Goal: Information Seeking & Learning: Learn about a topic

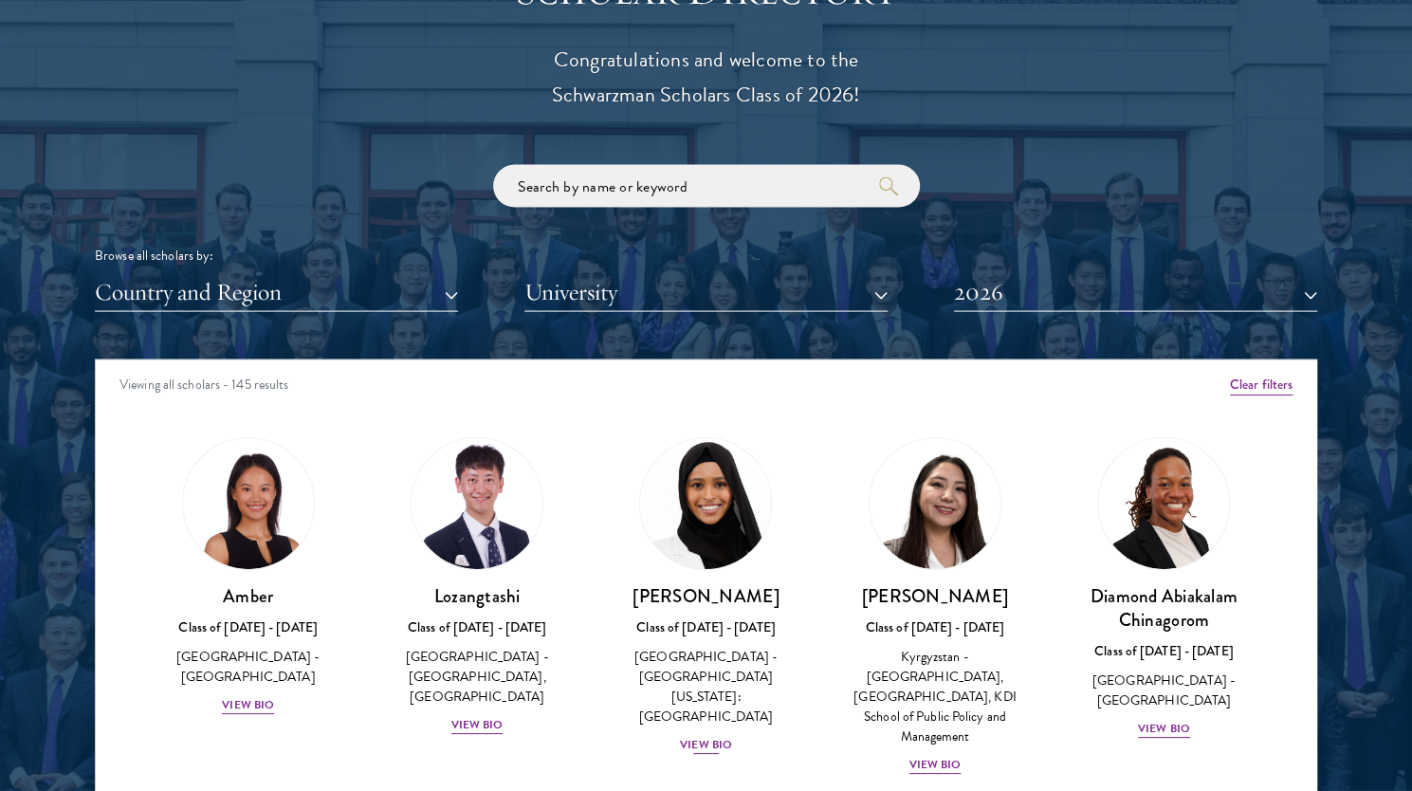
scroll to position [2160, 0]
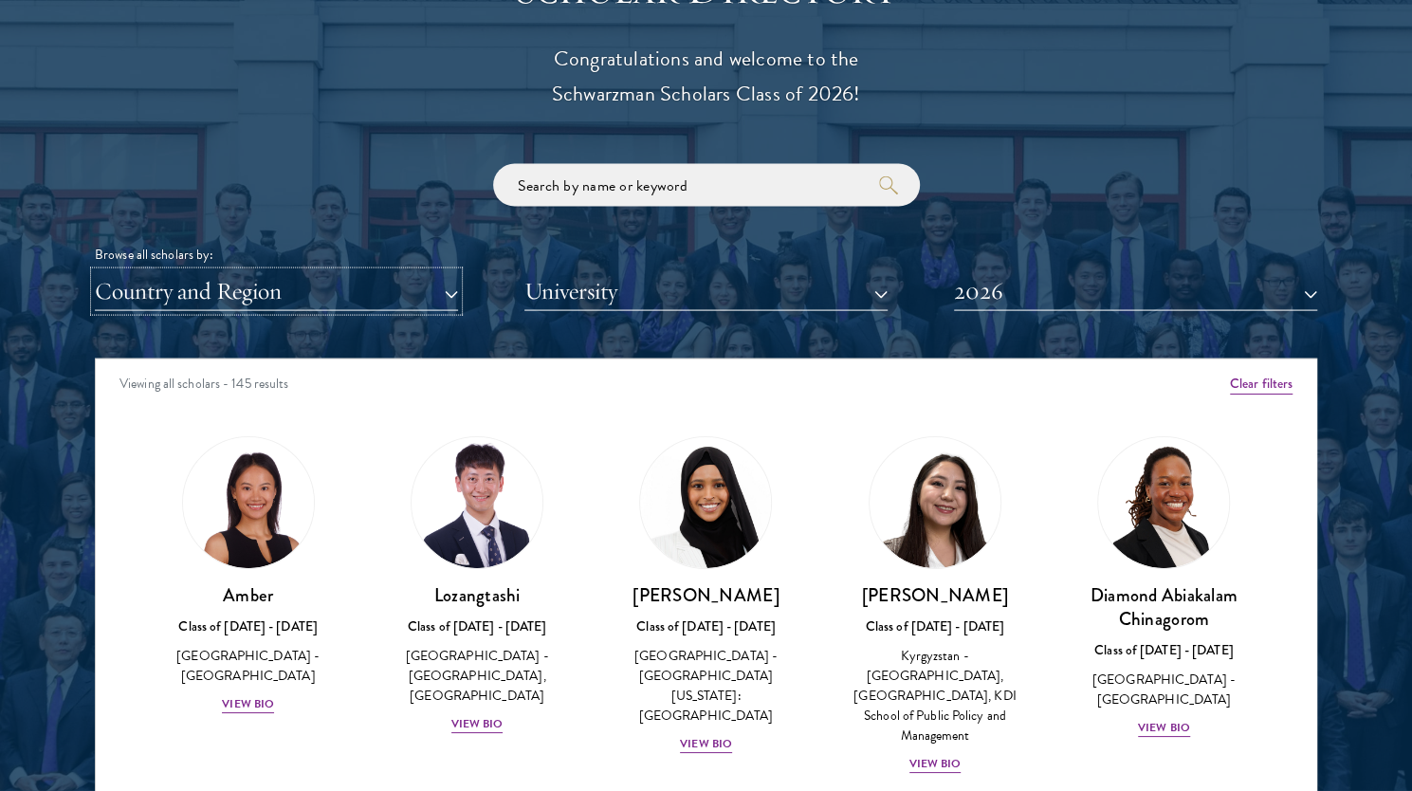
click at [423, 296] on button "Country and Region" at bounding box center [276, 291] width 363 height 39
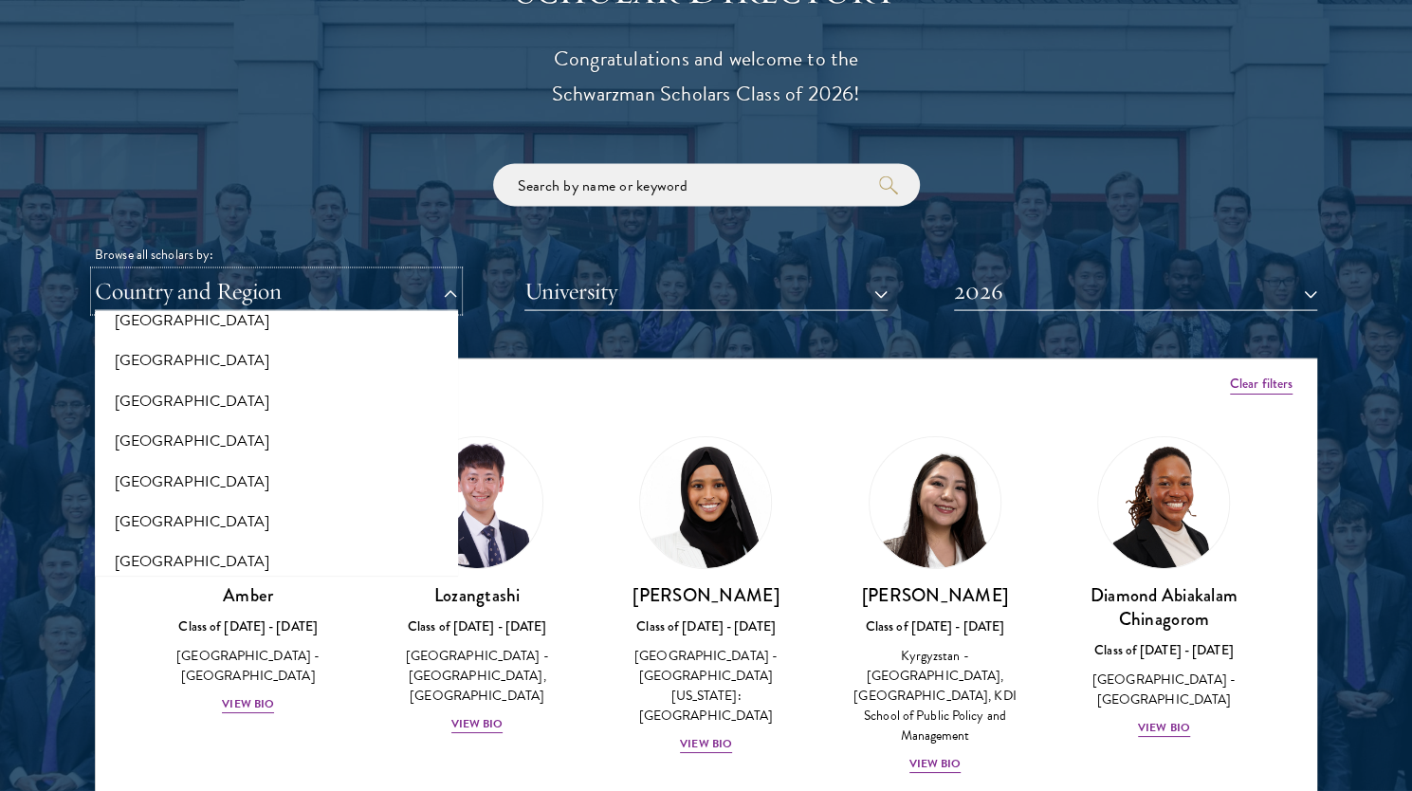
scroll to position [3904, 0]
click at [270, 391] on button "[GEOGRAPHIC_DATA]" at bounding box center [277, 400] width 352 height 40
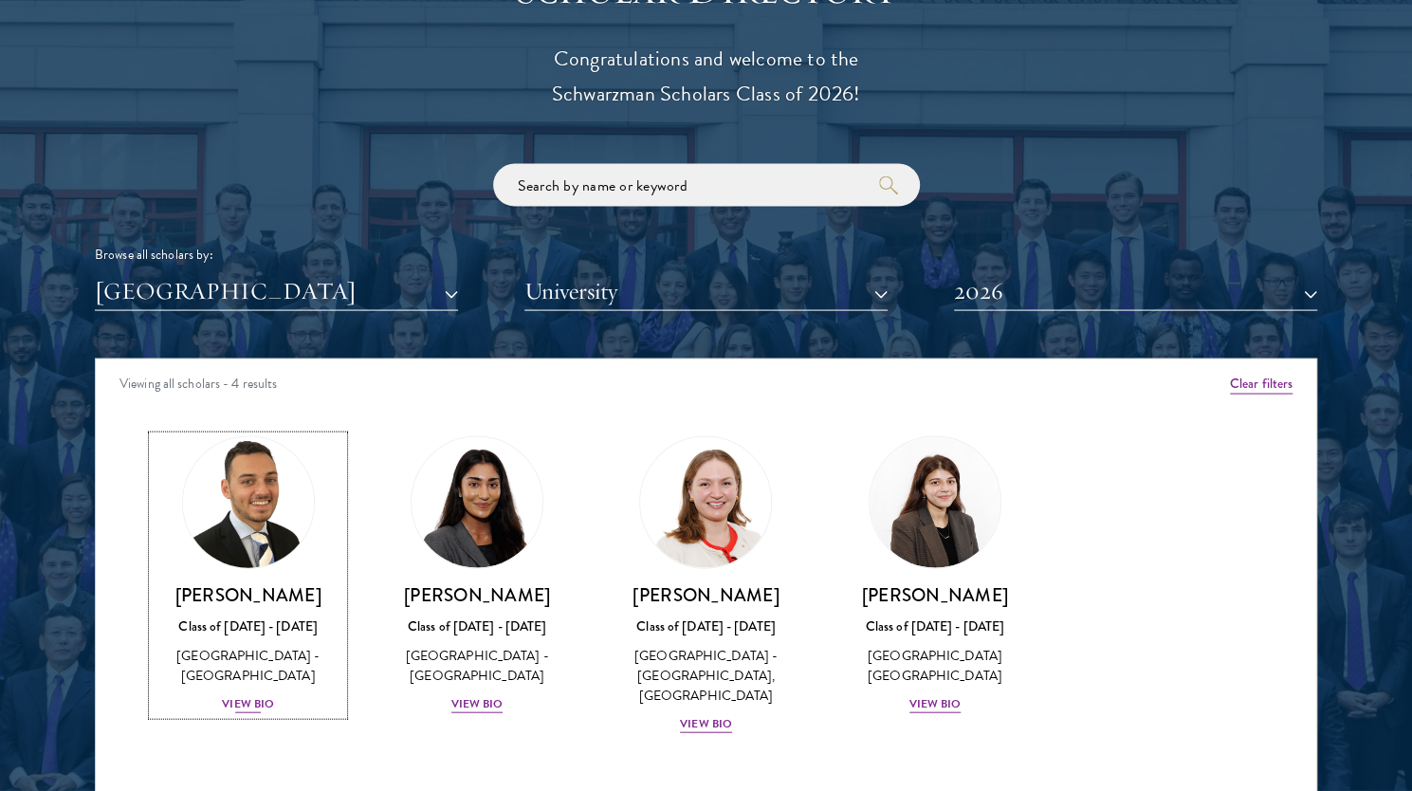
click at [256, 511] on img at bounding box center [248, 503] width 144 height 144
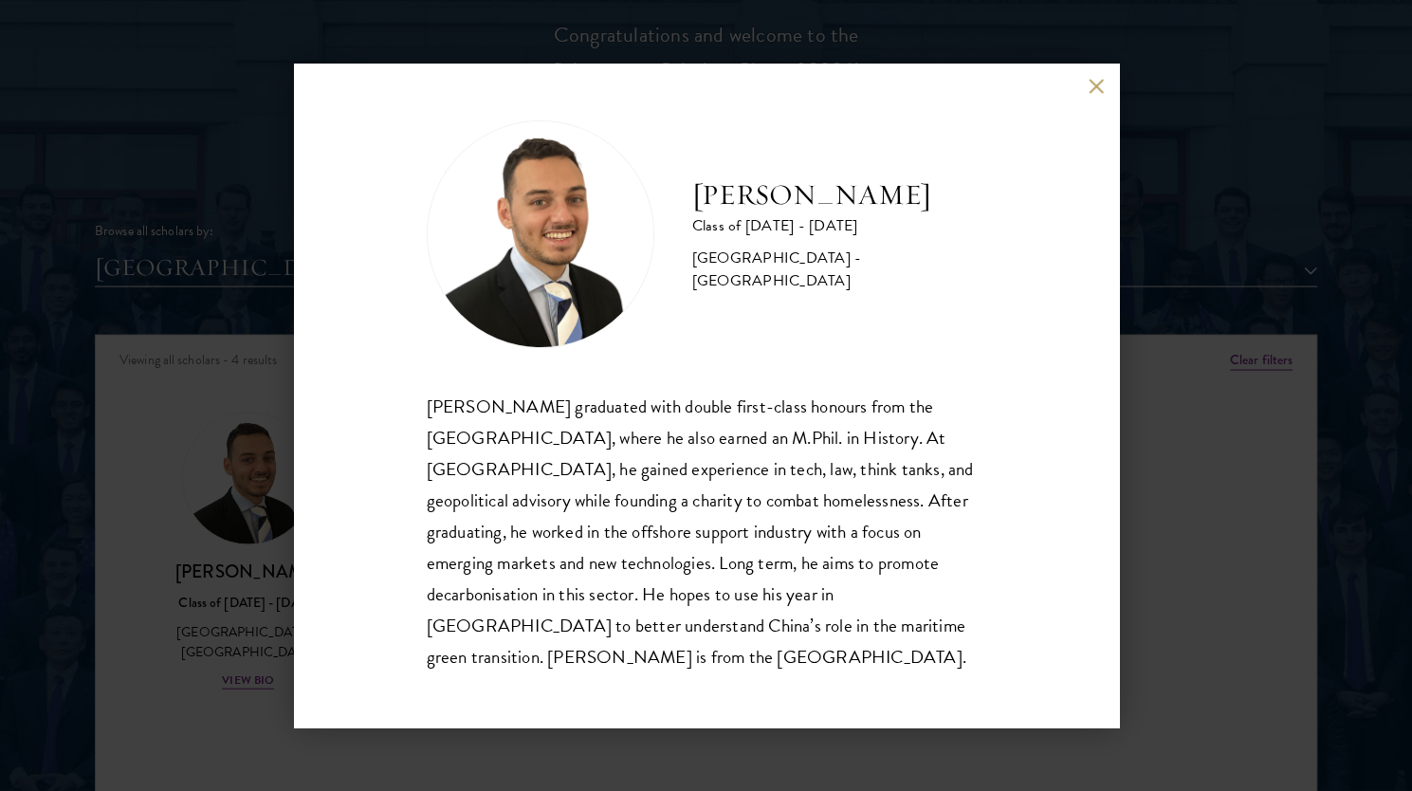
scroll to position [2184, 0]
click at [277, 616] on div "[PERSON_NAME] Class of [DATE] - [DATE] [GEOGRAPHIC_DATA] - [GEOGRAPHIC_DATA] [P…" at bounding box center [706, 395] width 1412 height 791
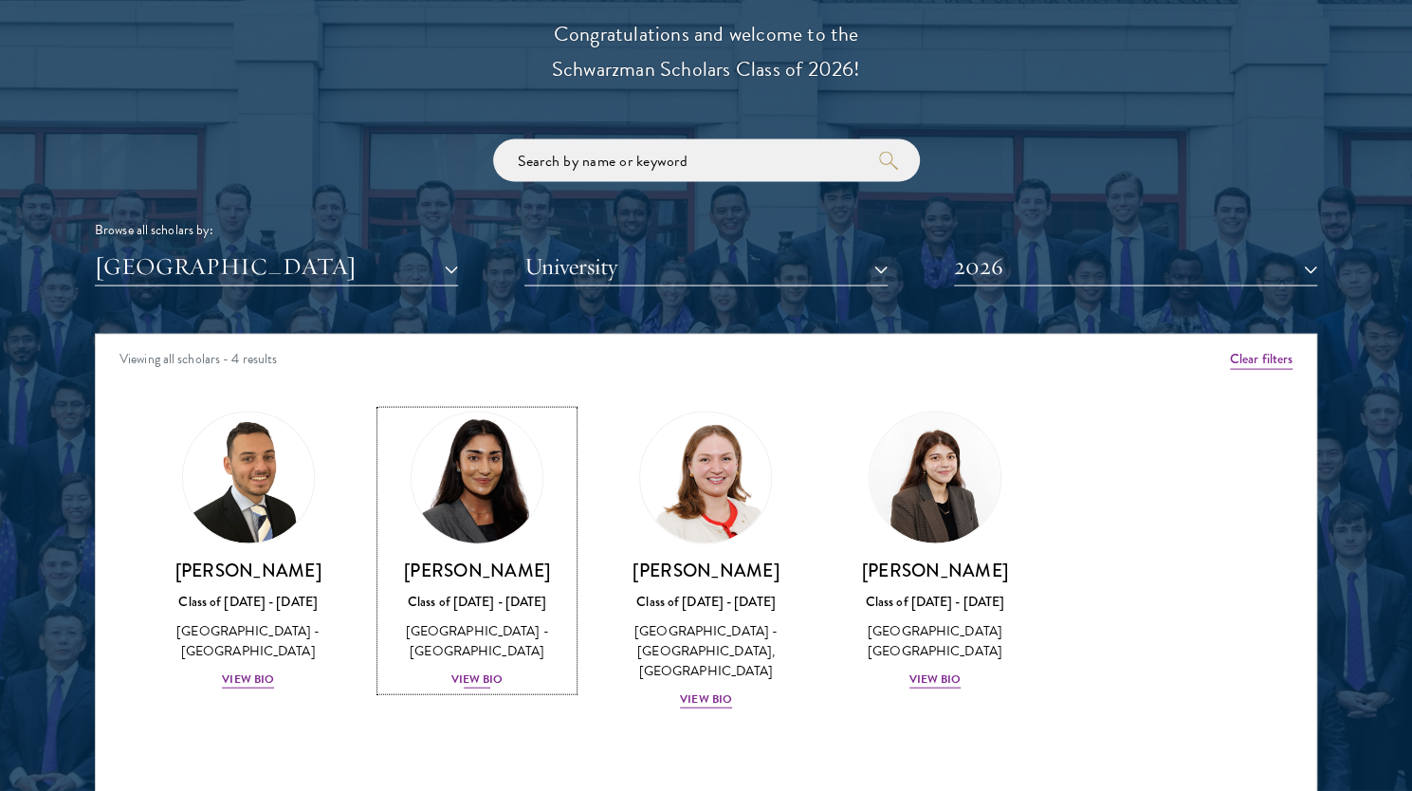
click at [471, 497] on img at bounding box center [477, 478] width 144 height 144
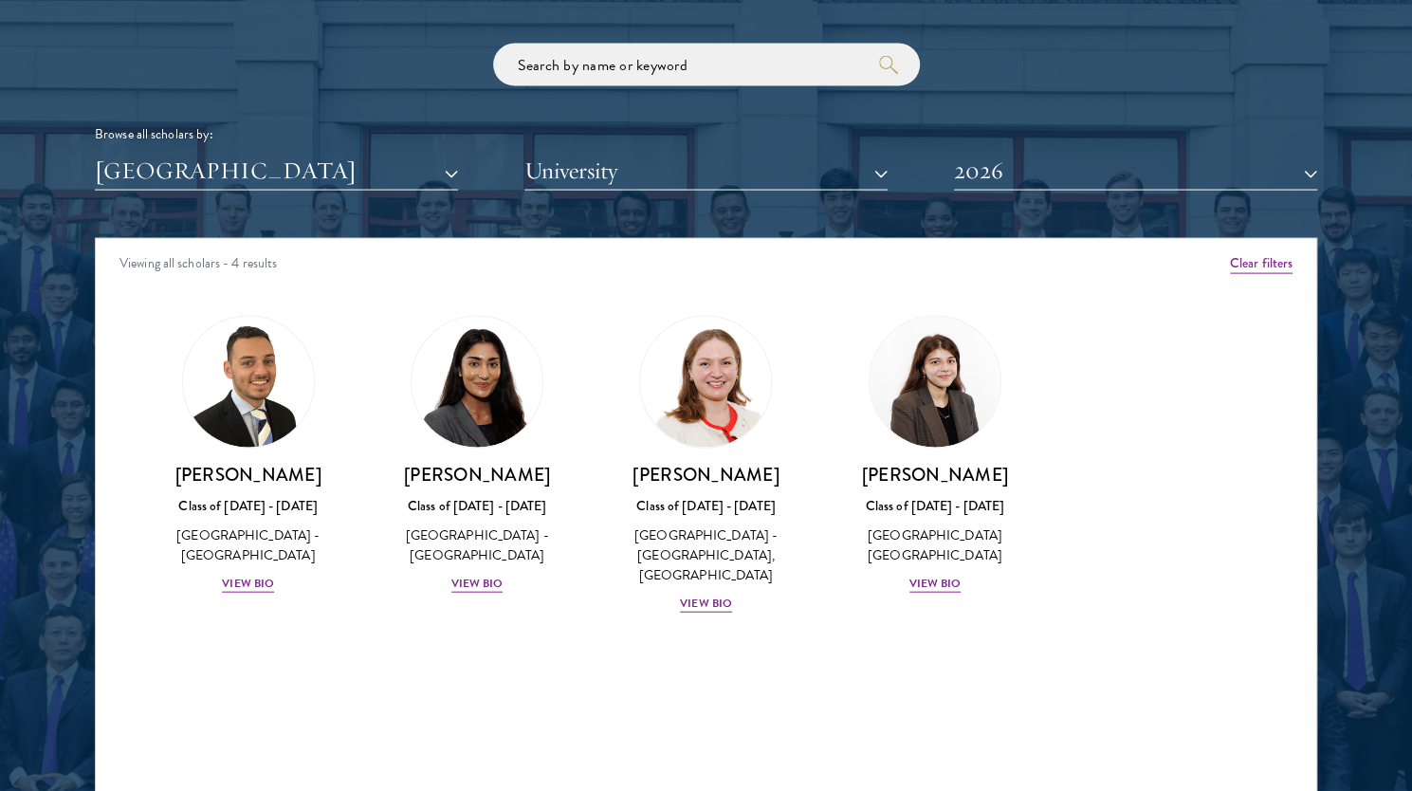
scroll to position [2281, 0]
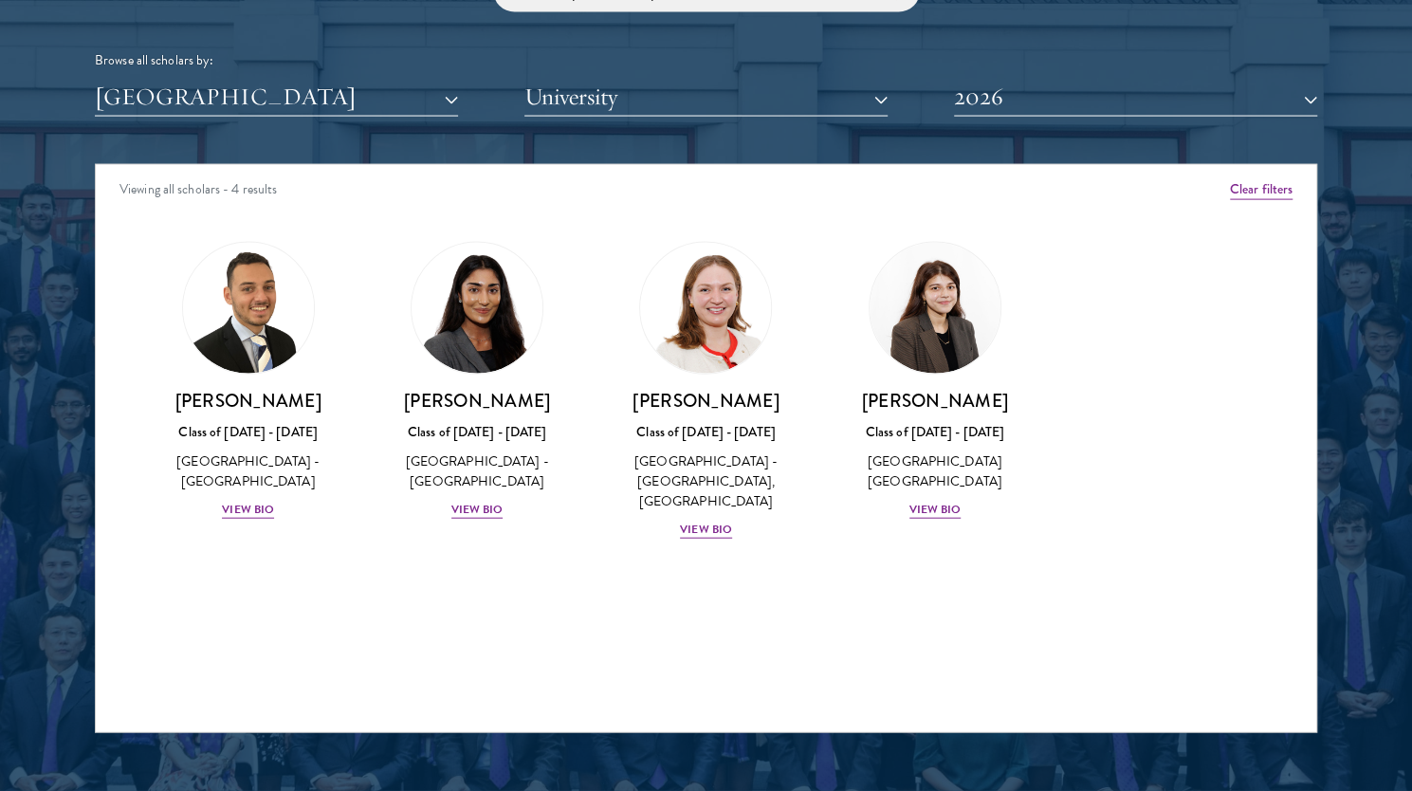
scroll to position [2355, 0]
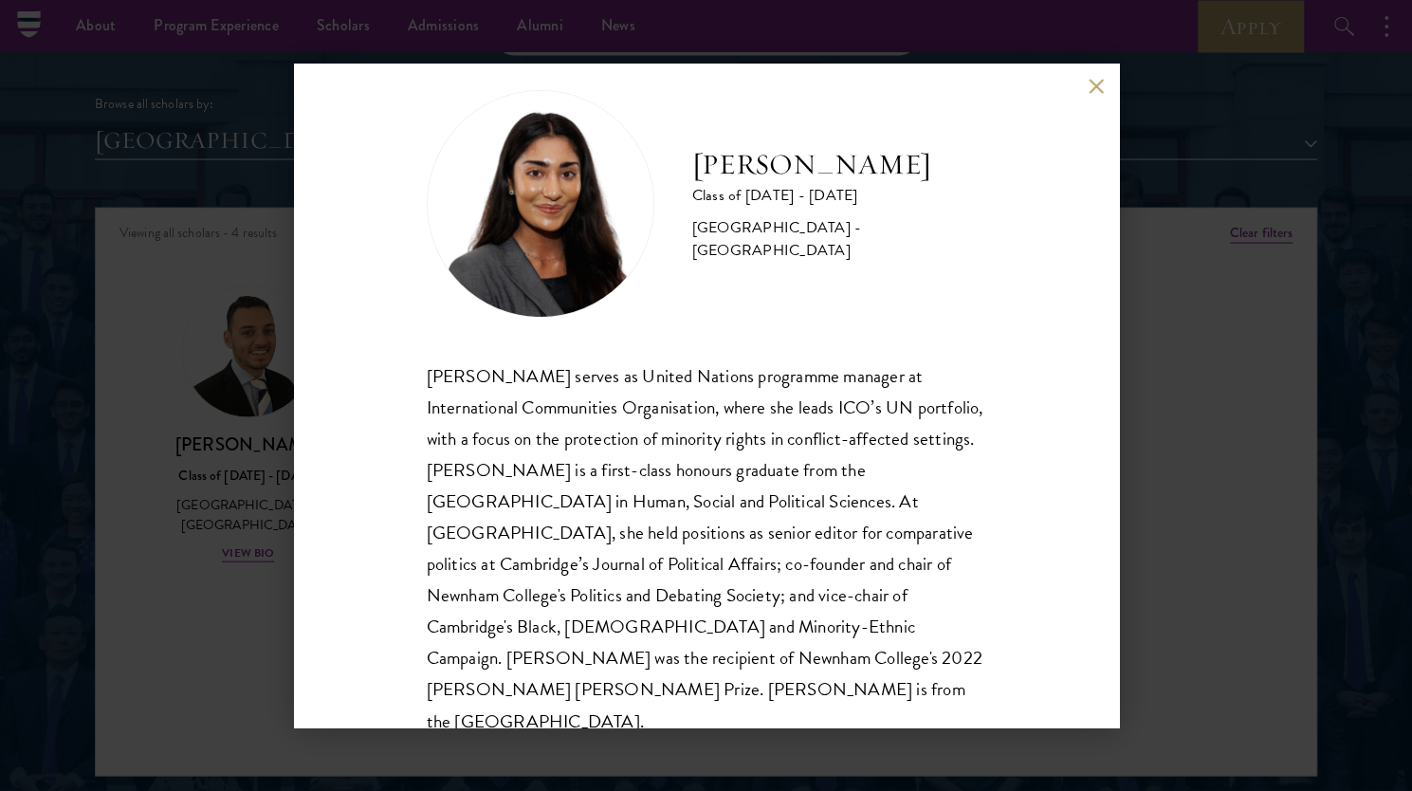
scroll to position [33, 0]
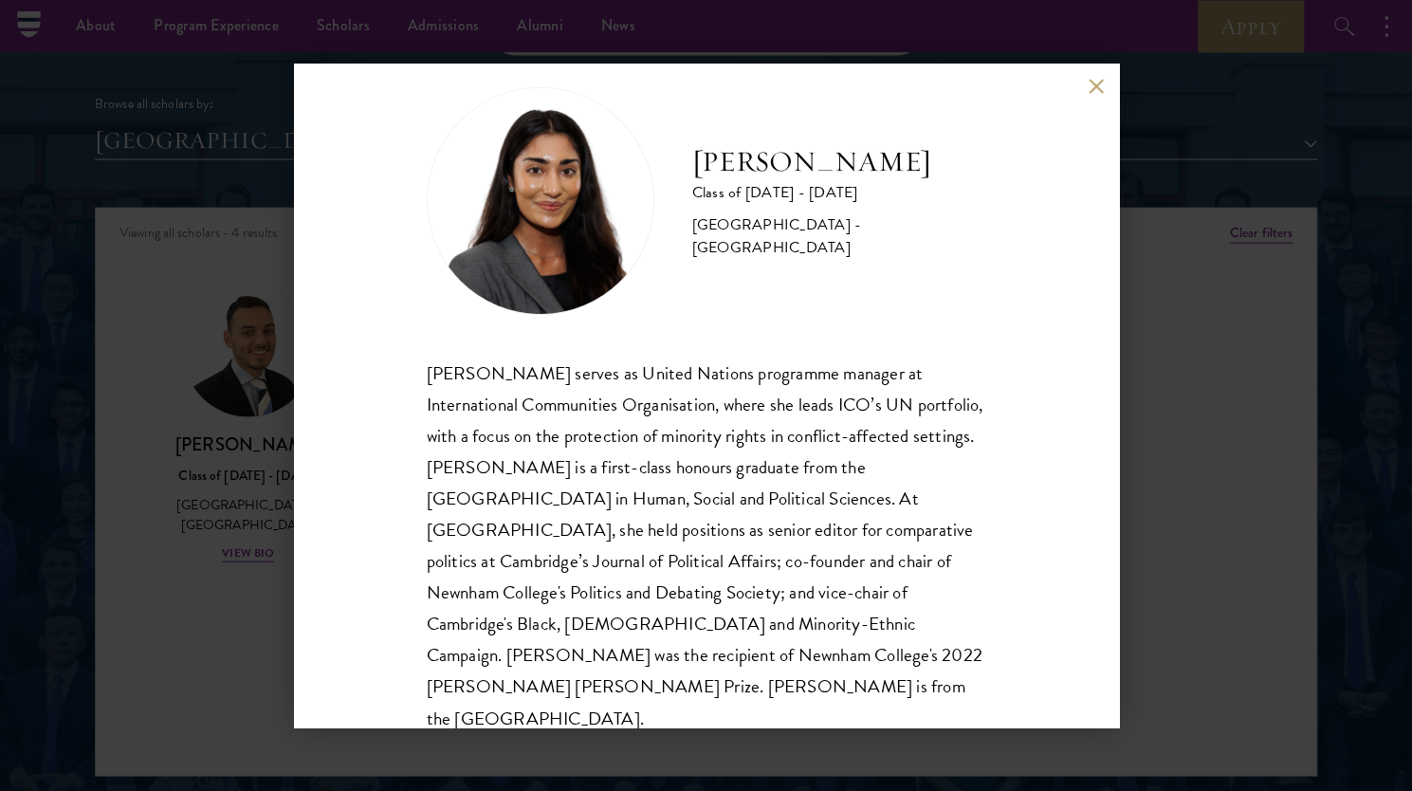
click at [1140, 499] on div "Mia Sawjani Class of 2025 - 2026 United Kingdom - University of Cambridge Mia S…" at bounding box center [706, 395] width 1412 height 791
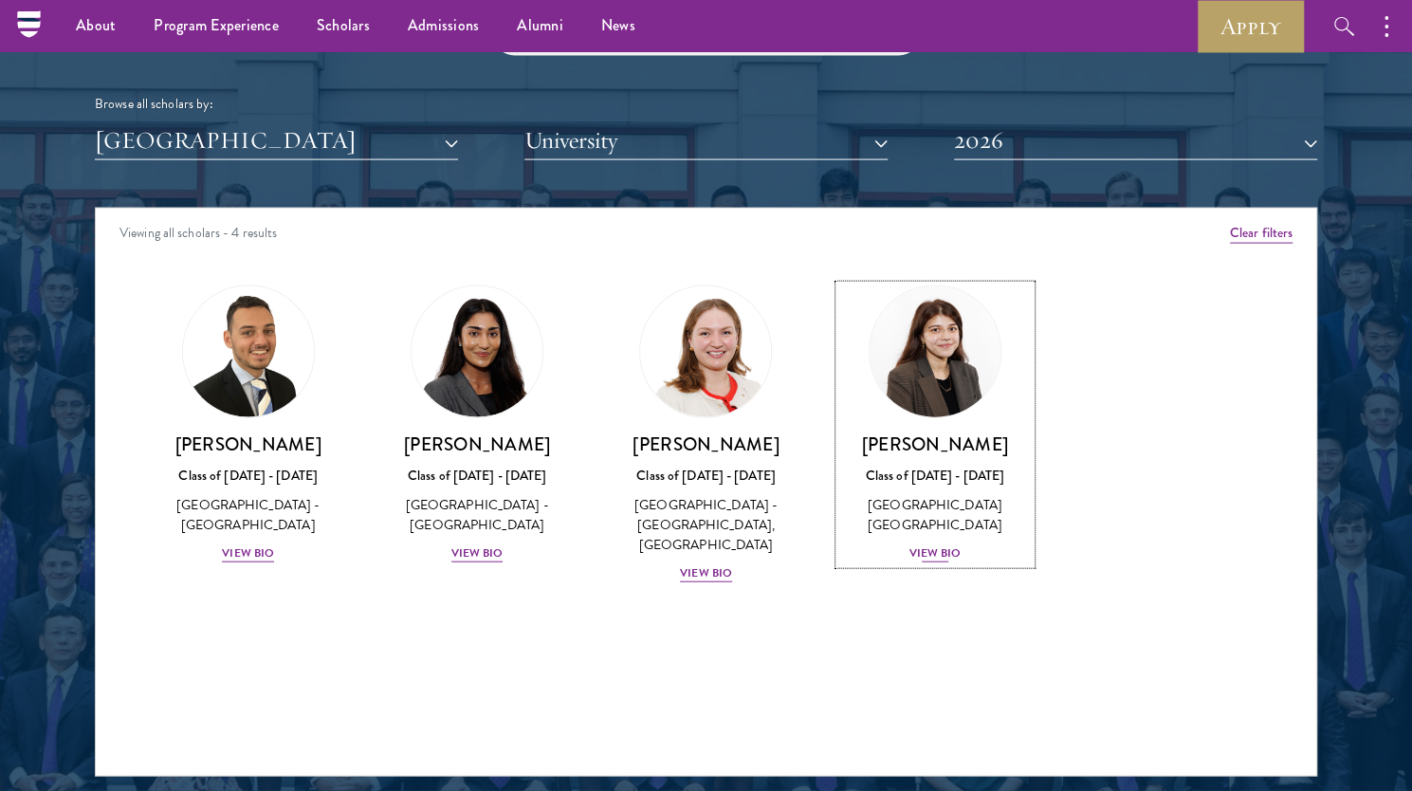
click at [936, 551] on div "View Bio" at bounding box center [936, 553] width 52 height 18
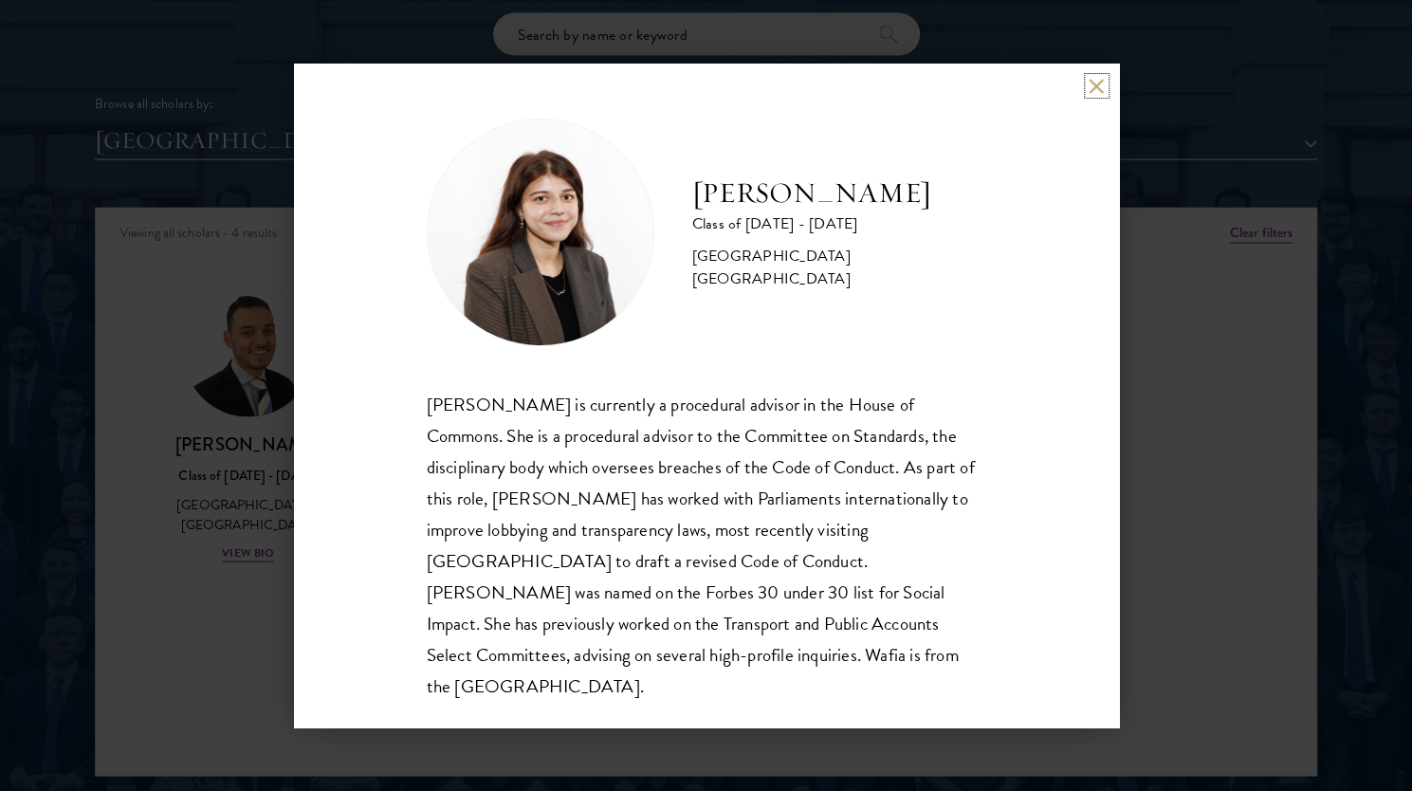
scroll to position [2312, 0]
click at [359, 481] on div "Wafia Zia Class of 2025 - 2026 United Kingdom - University College London Wafia…" at bounding box center [706, 396] width 825 height 664
click at [1091, 89] on button at bounding box center [1097, 86] width 16 height 16
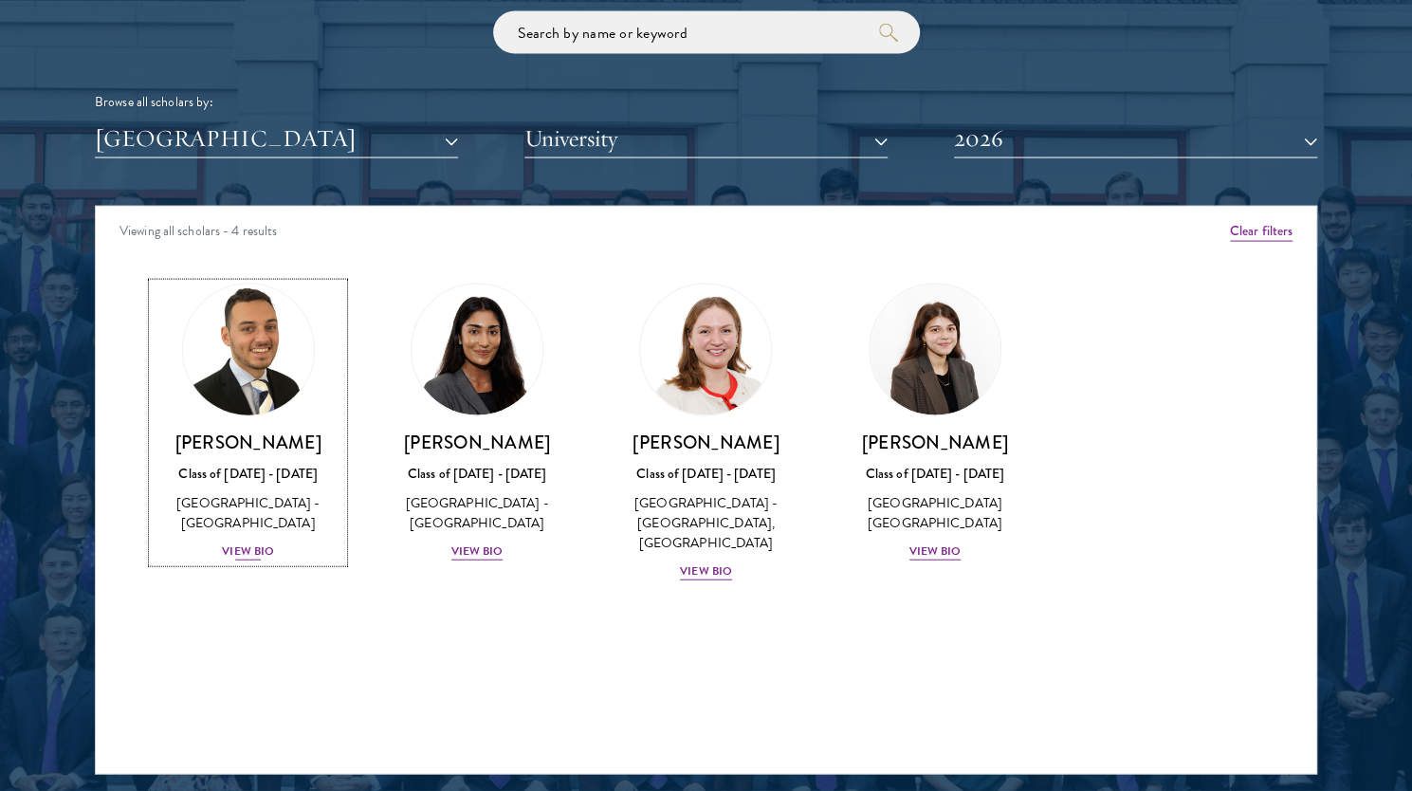
click at [244, 557] on div "View Bio" at bounding box center [248, 552] width 52 height 18
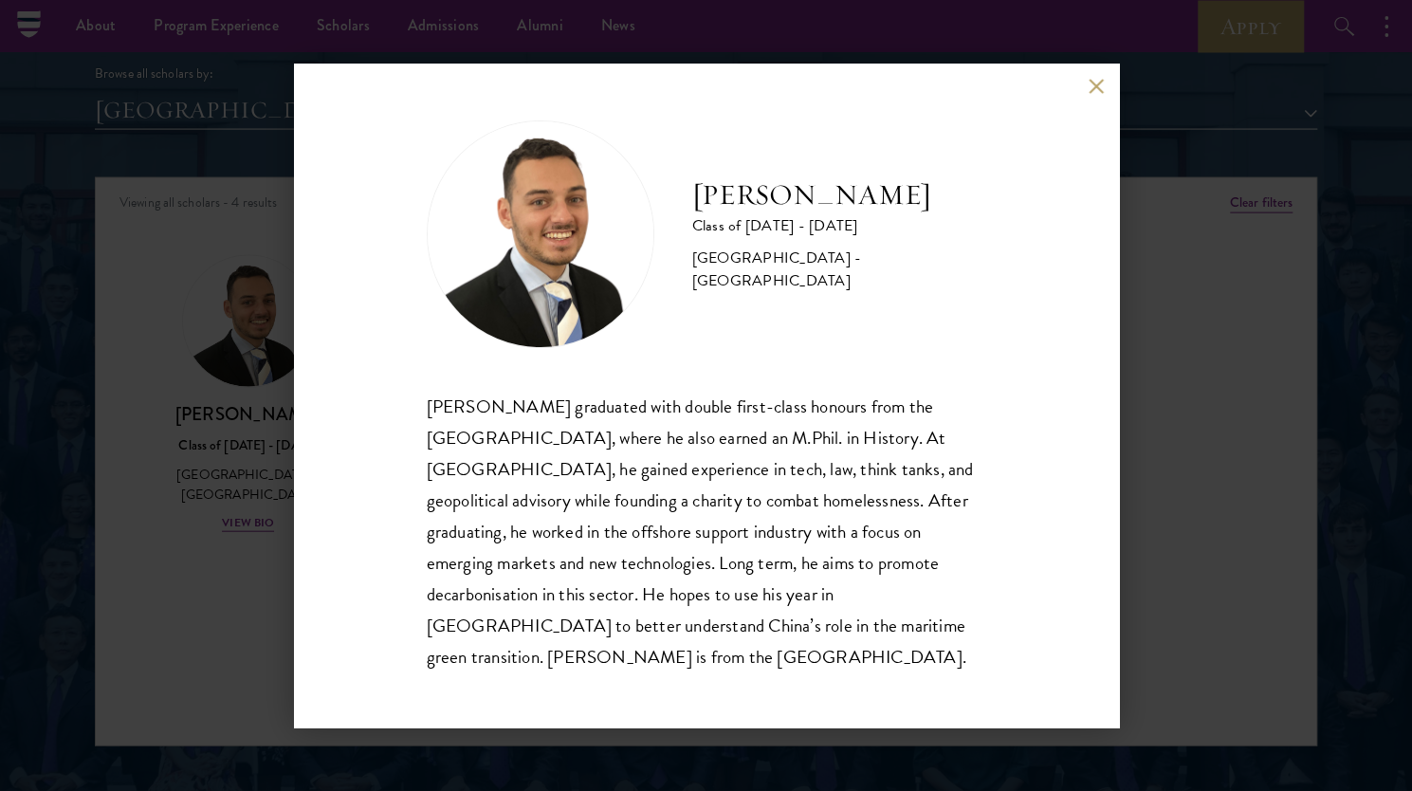
scroll to position [2339, 0]
click at [1095, 83] on div "[PERSON_NAME] Class of [DATE] - [DATE] [GEOGRAPHIC_DATA] - [GEOGRAPHIC_DATA] [P…" at bounding box center [706, 396] width 825 height 664
click at [1096, 94] on button at bounding box center [1097, 86] width 16 height 16
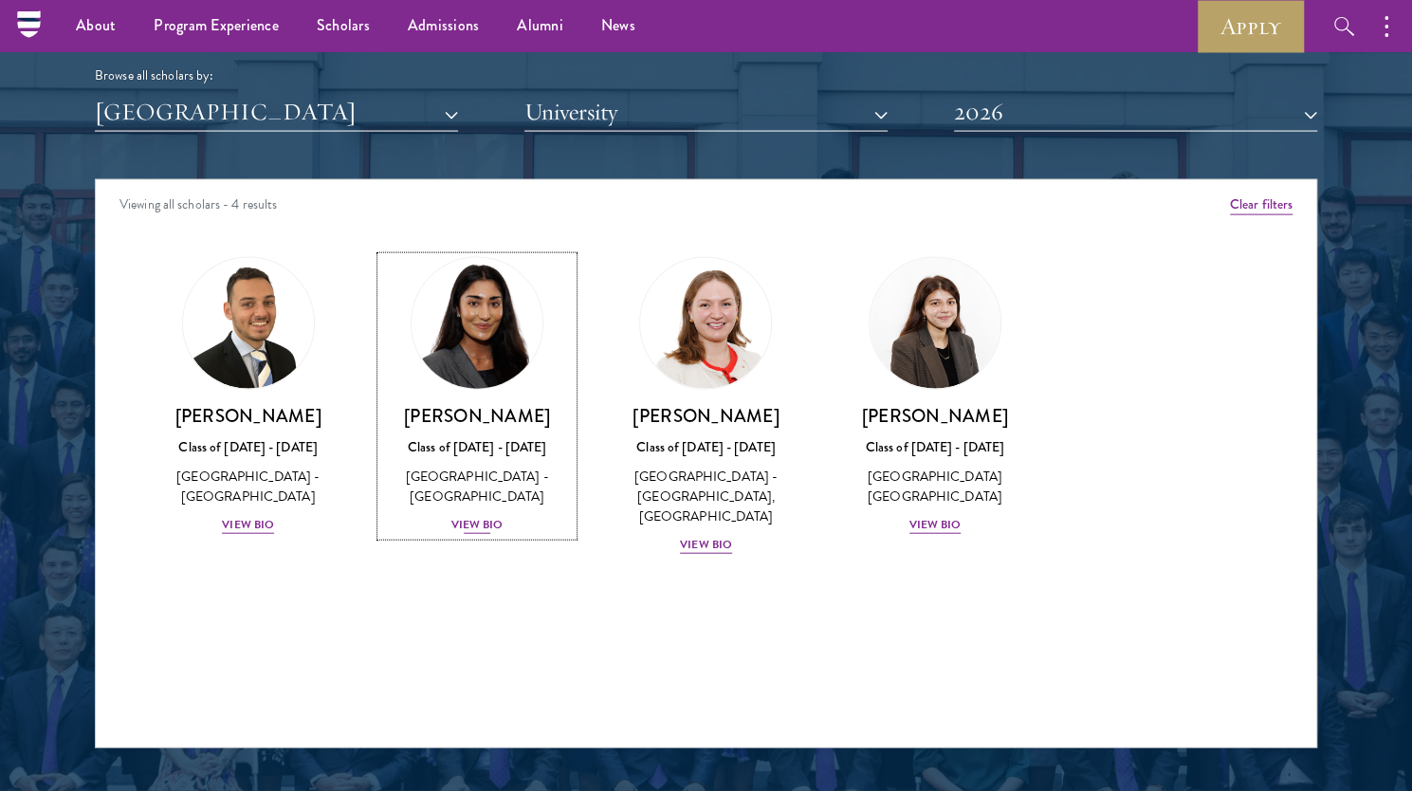
click at [486, 512] on div "[PERSON_NAME] Class of [DATE] - [DATE] [GEOGRAPHIC_DATA] - [GEOGRAPHIC_DATA] Vi…" at bounding box center [476, 470] width 191 height 132
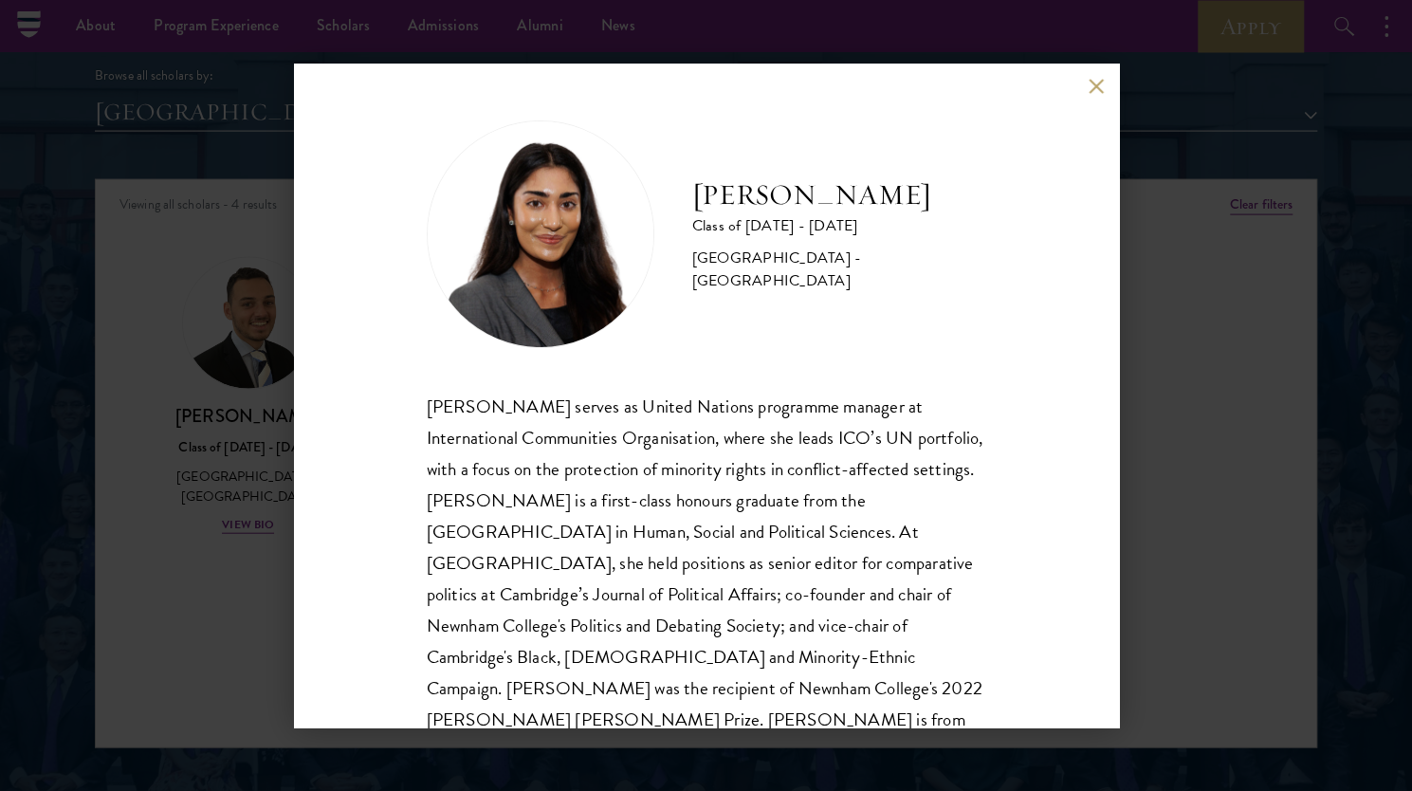
scroll to position [33, 0]
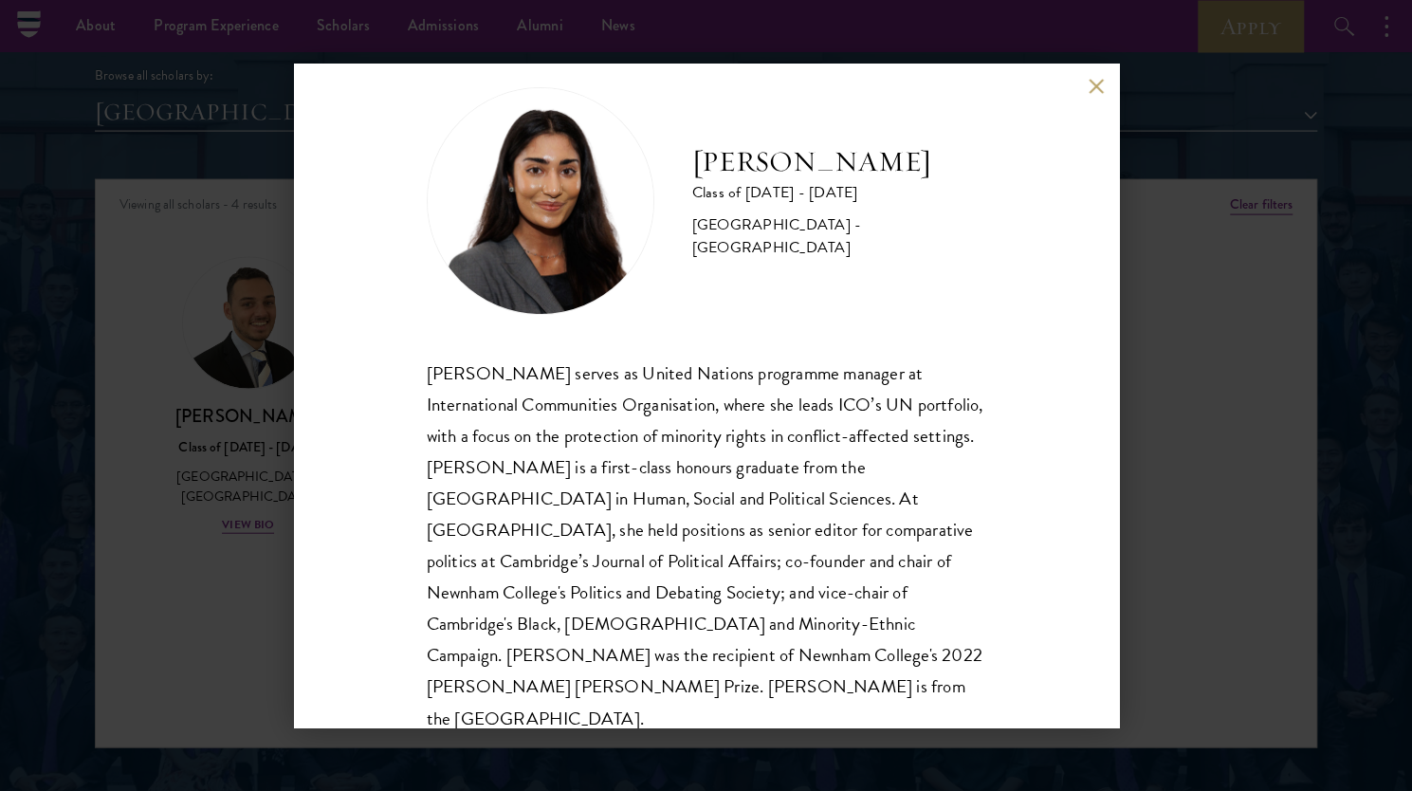
click at [129, 425] on div "Mia Sawjani Class of 2025 - 2026 United Kingdom - University of Cambridge Mia S…" at bounding box center [706, 395] width 1412 height 791
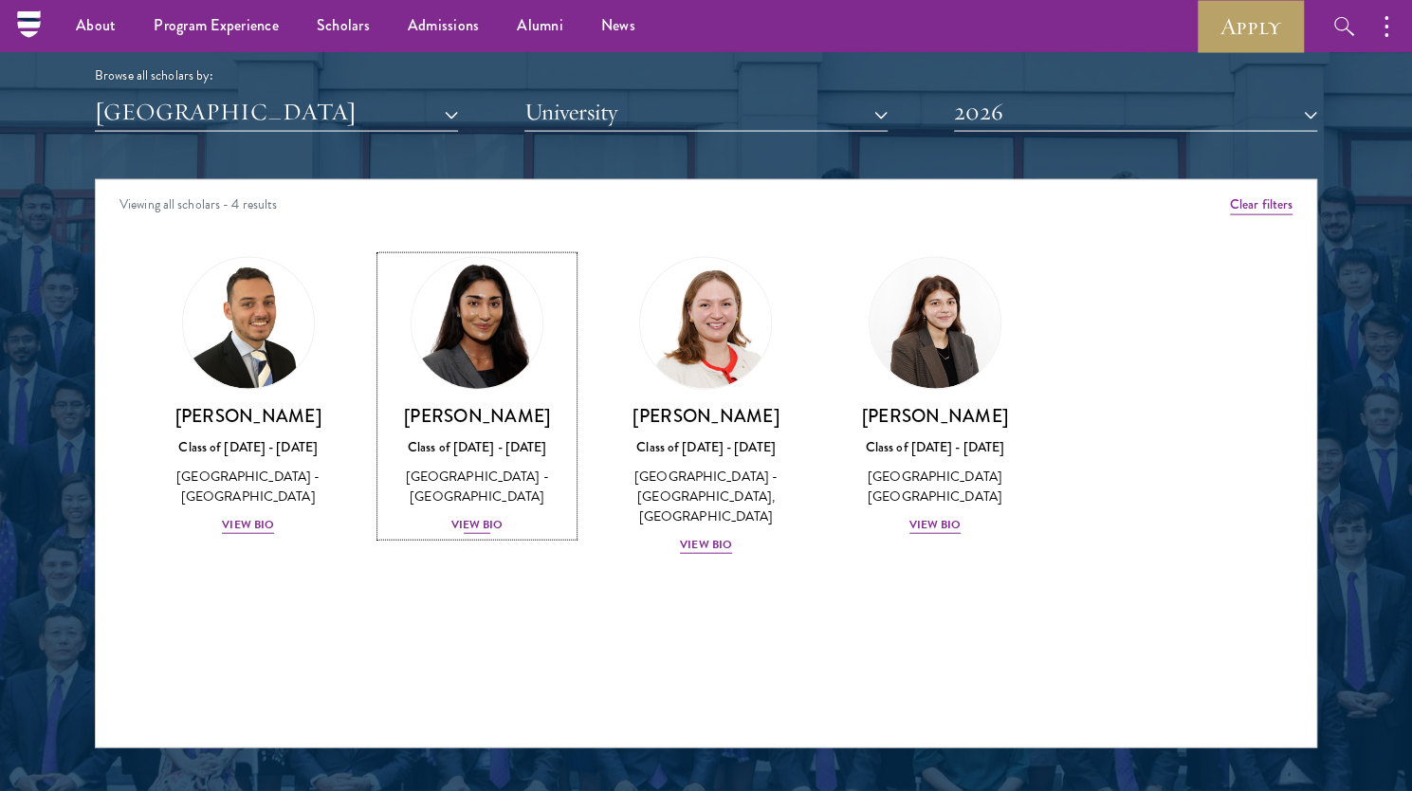
click at [475, 522] on div "View Bio" at bounding box center [477, 525] width 52 height 18
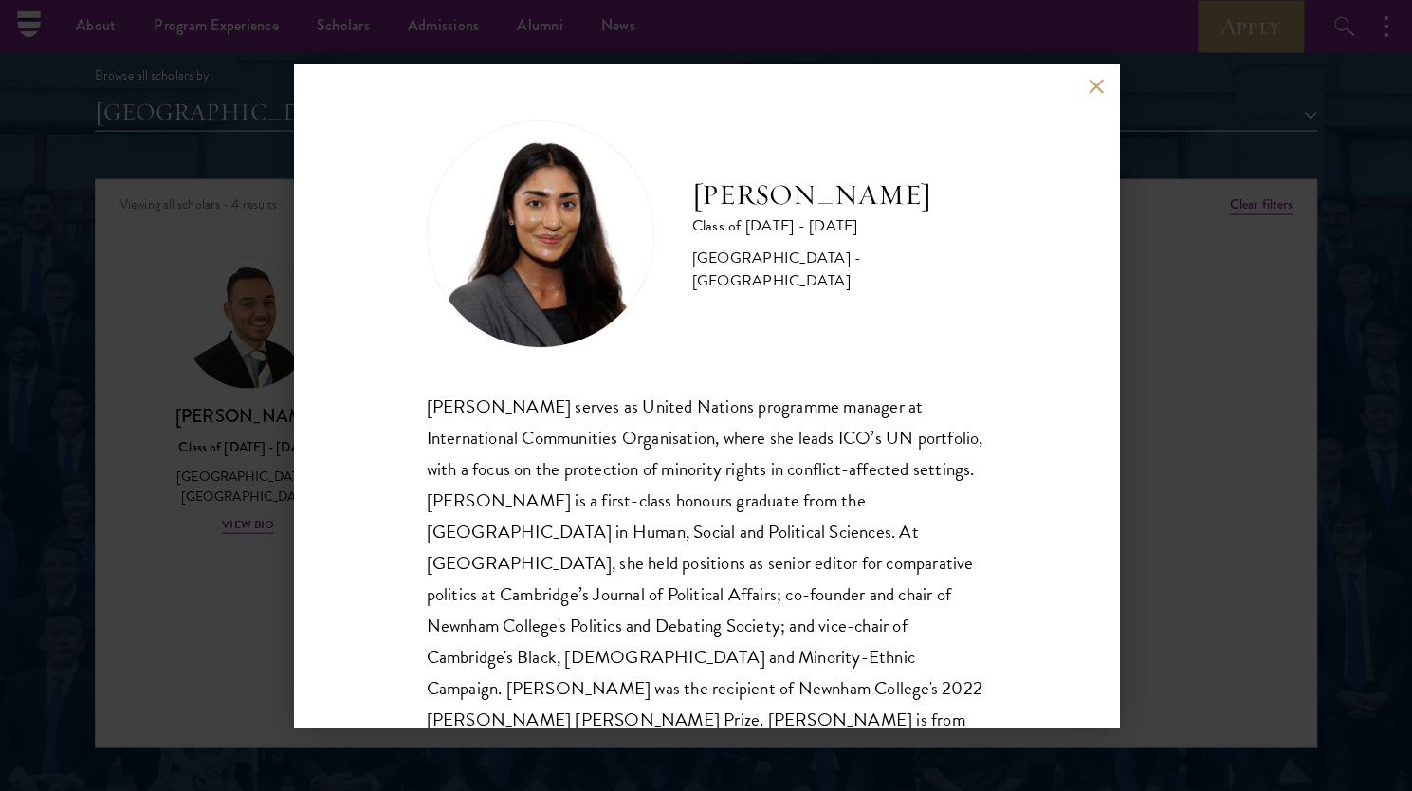
click at [191, 445] on div "Mia Sawjani Class of 2025 - 2026 United Kingdom - University of Cambridge Mia S…" at bounding box center [706, 395] width 1412 height 791
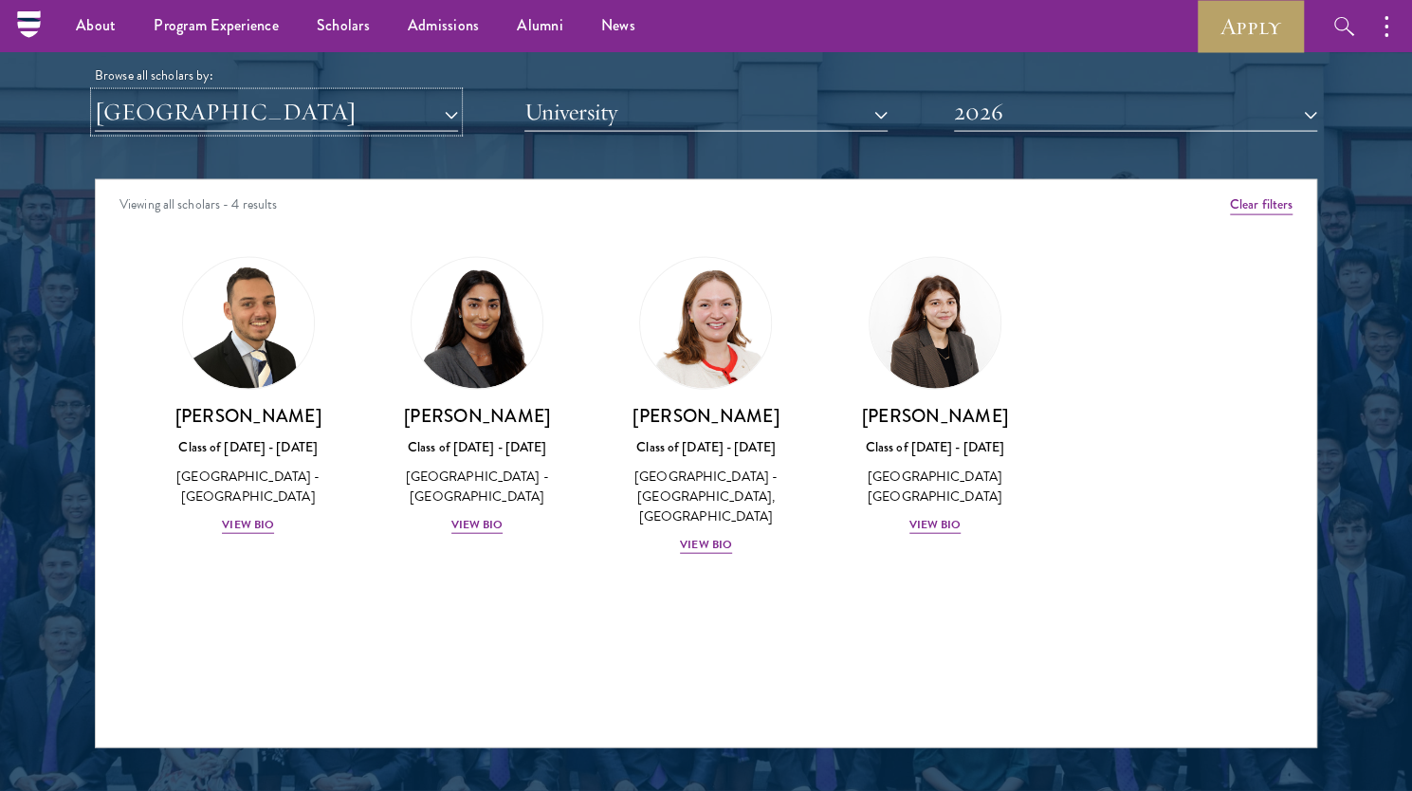
click at [265, 120] on button "[GEOGRAPHIC_DATA]" at bounding box center [276, 112] width 363 height 39
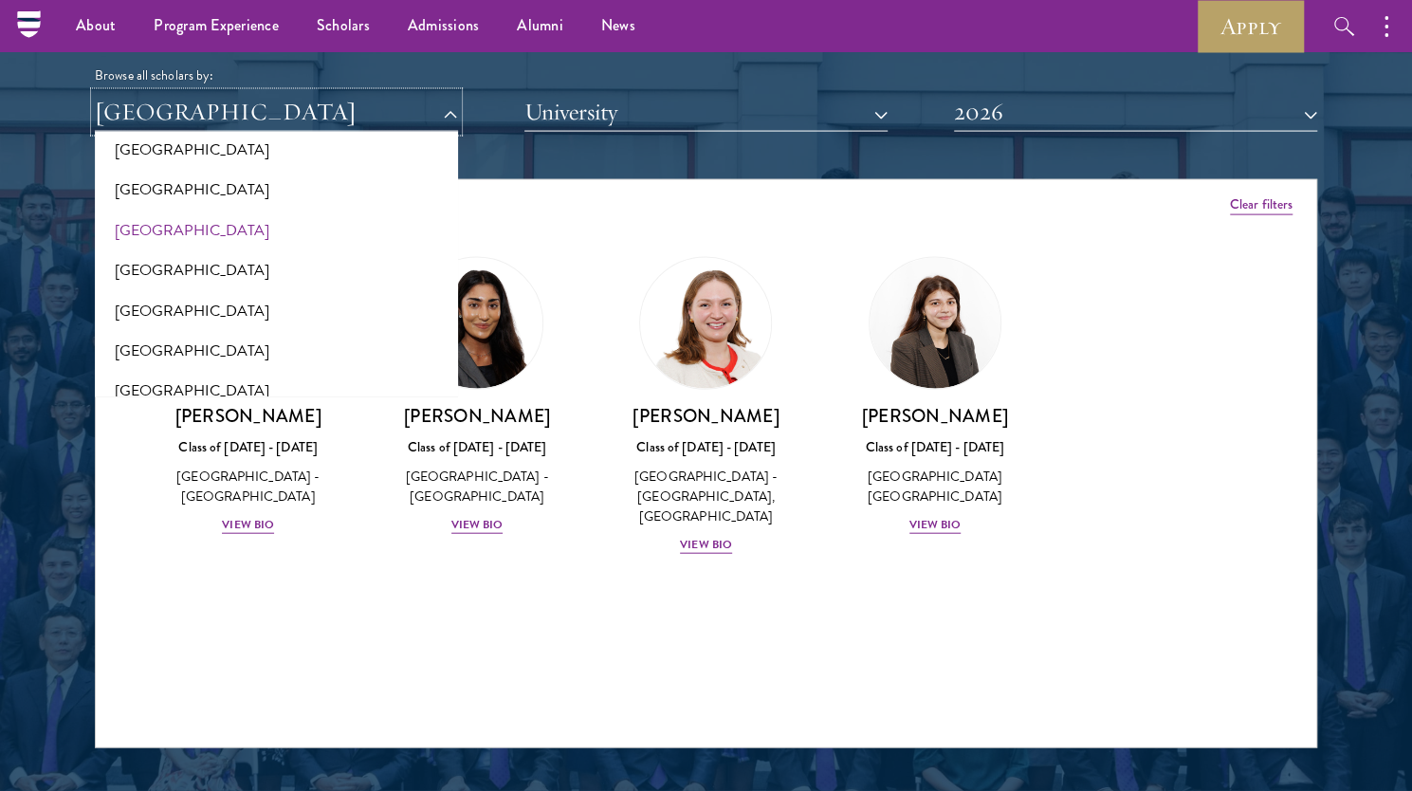
scroll to position [3885, 0]
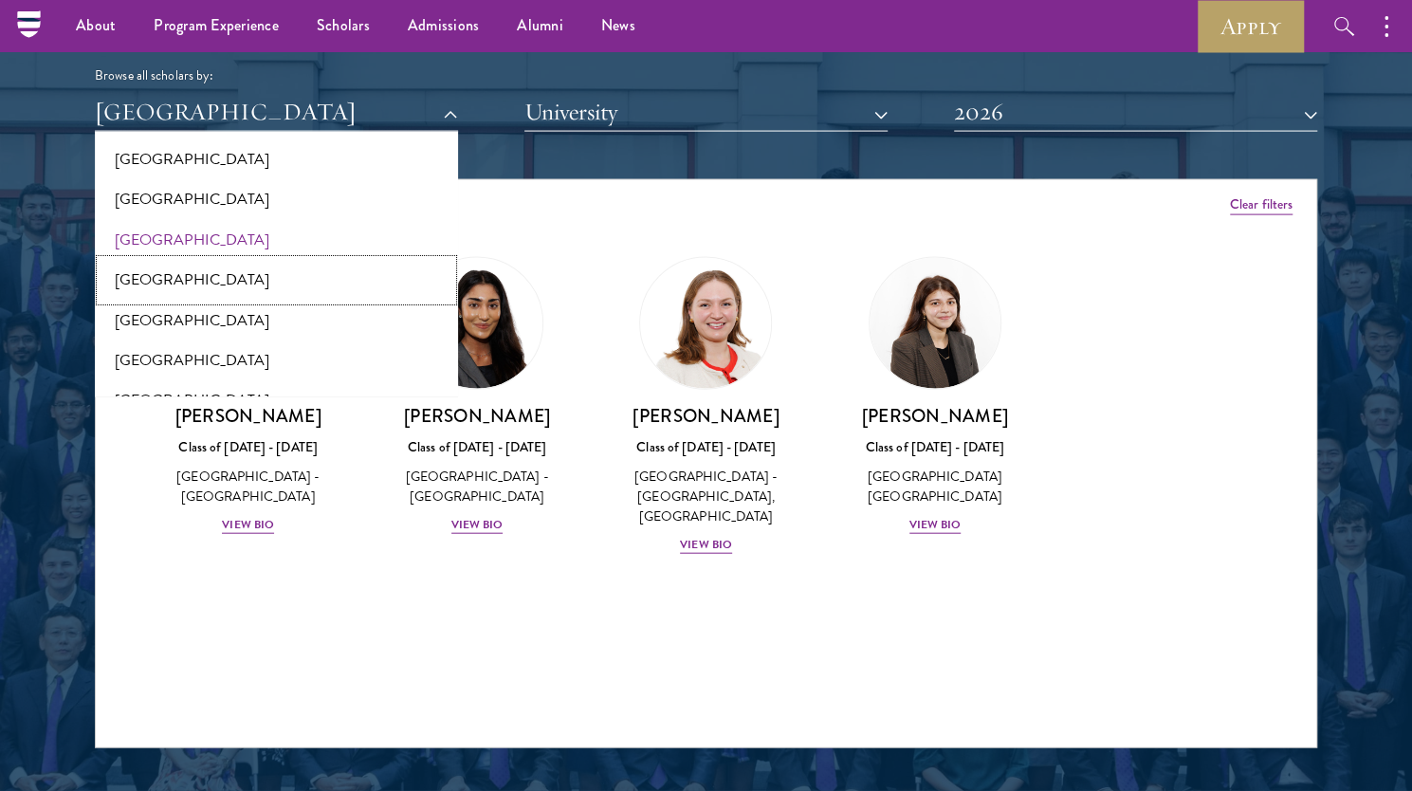
click at [256, 260] on button "[GEOGRAPHIC_DATA]" at bounding box center [277, 280] width 352 height 40
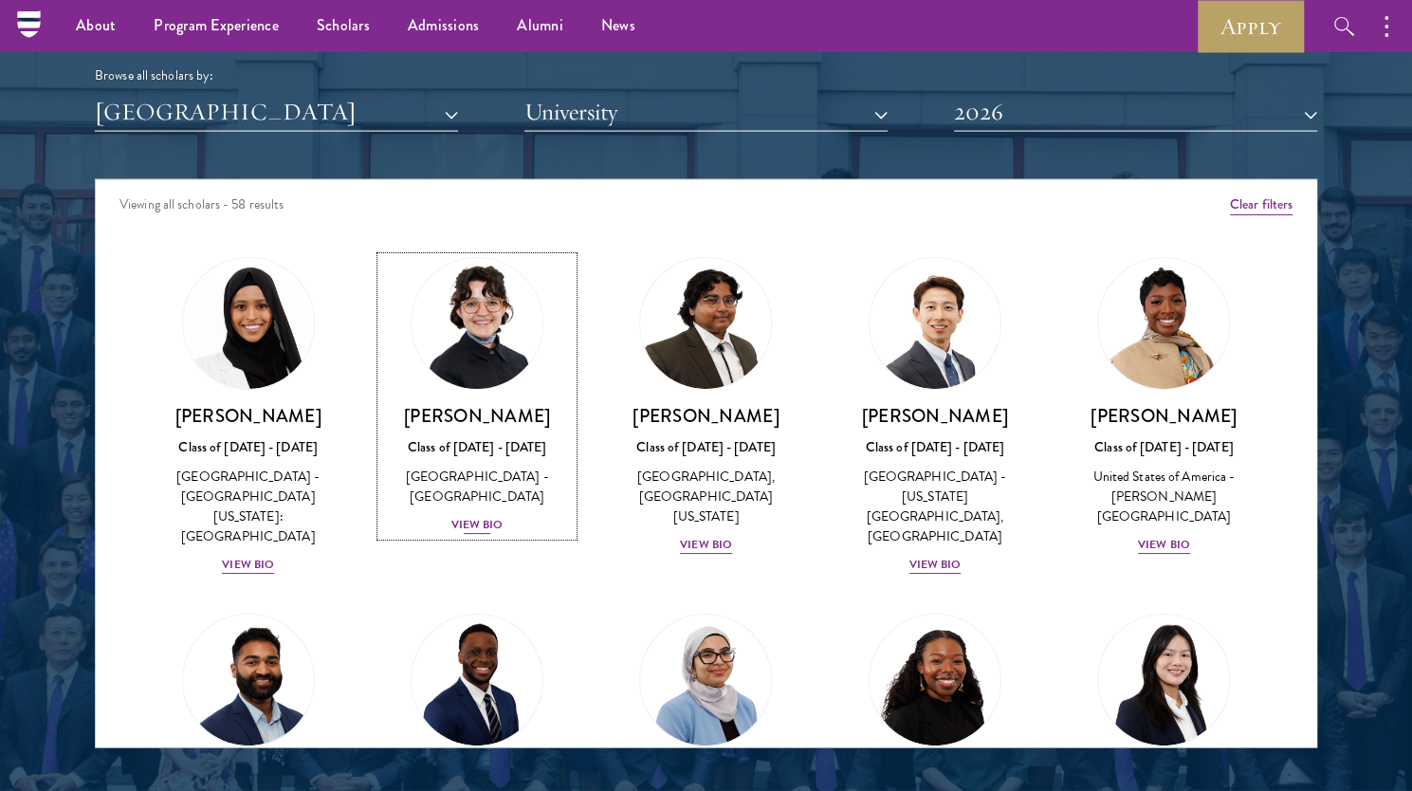
click at [502, 331] on img at bounding box center [477, 323] width 144 height 144
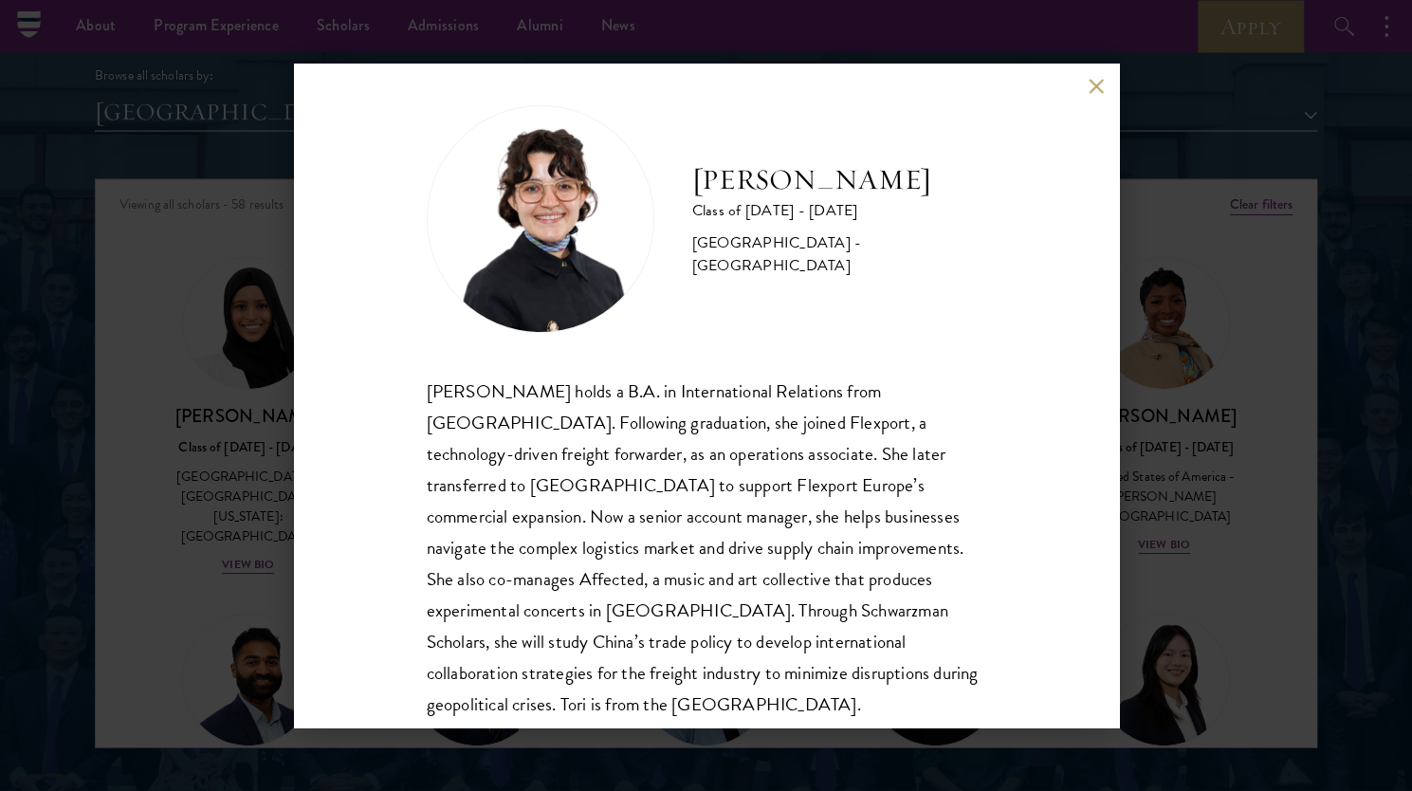
scroll to position [16, 0]
click at [278, 389] on div "Victoria Agostini Class of 2025 - 2026 United States of America - Pomona Colleg…" at bounding box center [706, 395] width 1412 height 791
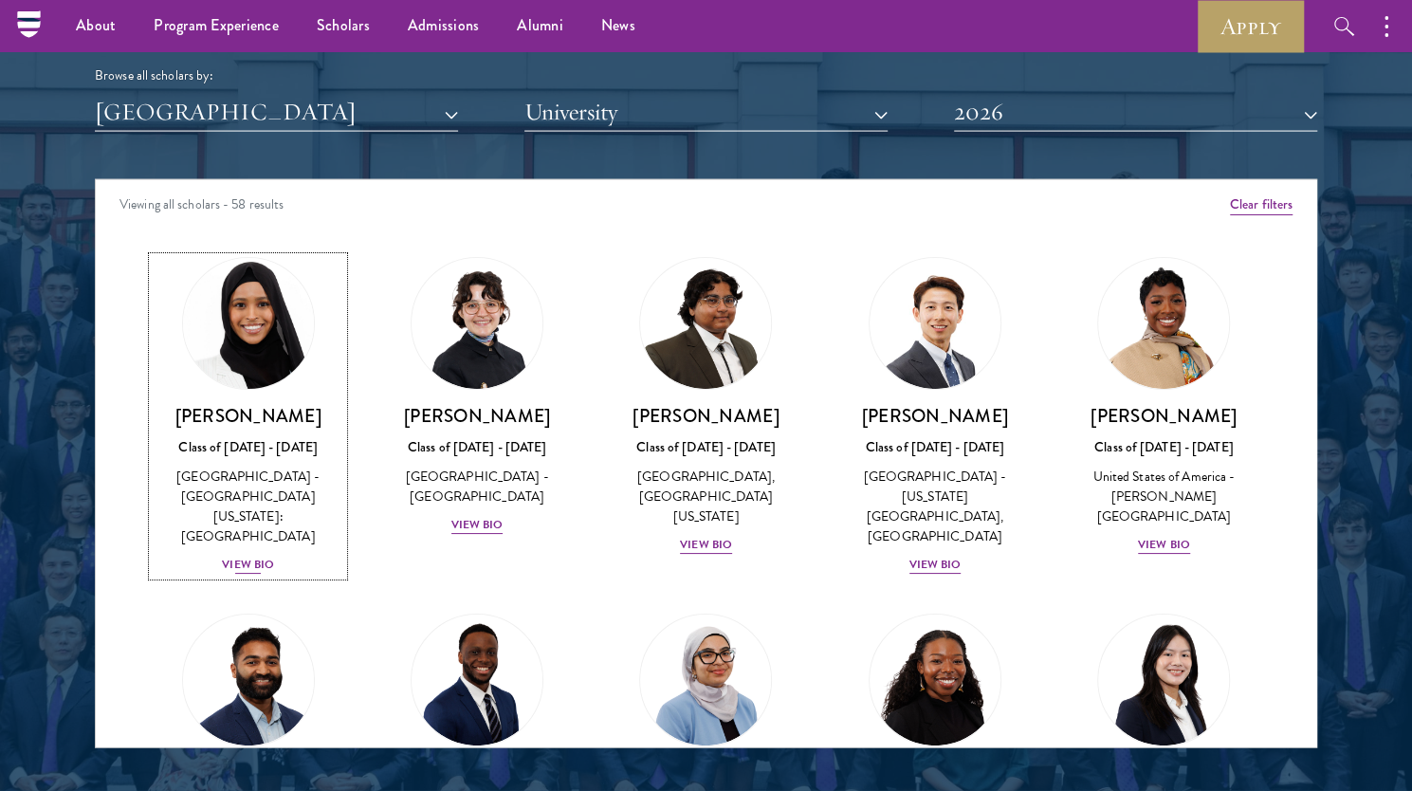
click at [253, 556] on div "View Bio" at bounding box center [248, 565] width 52 height 18
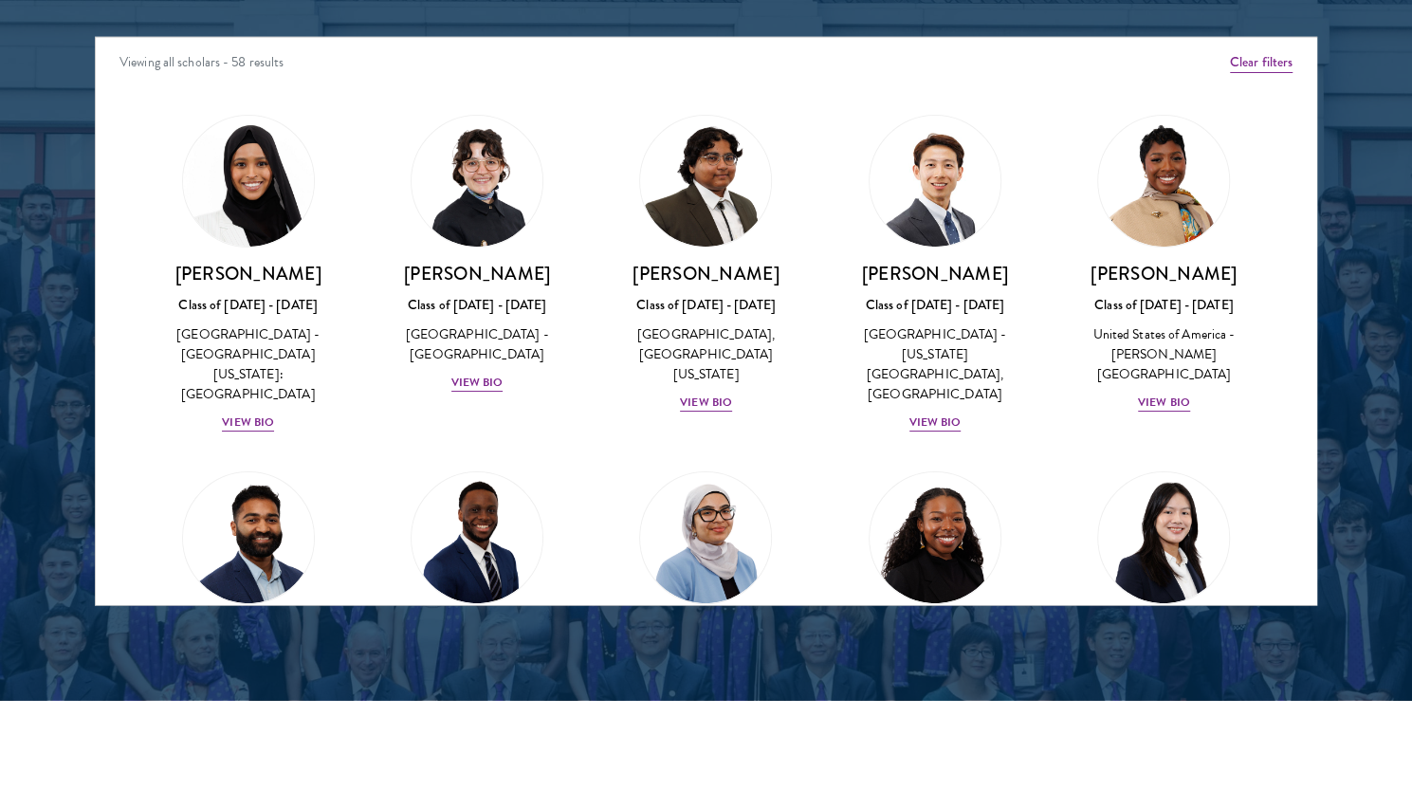
scroll to position [2479, 0]
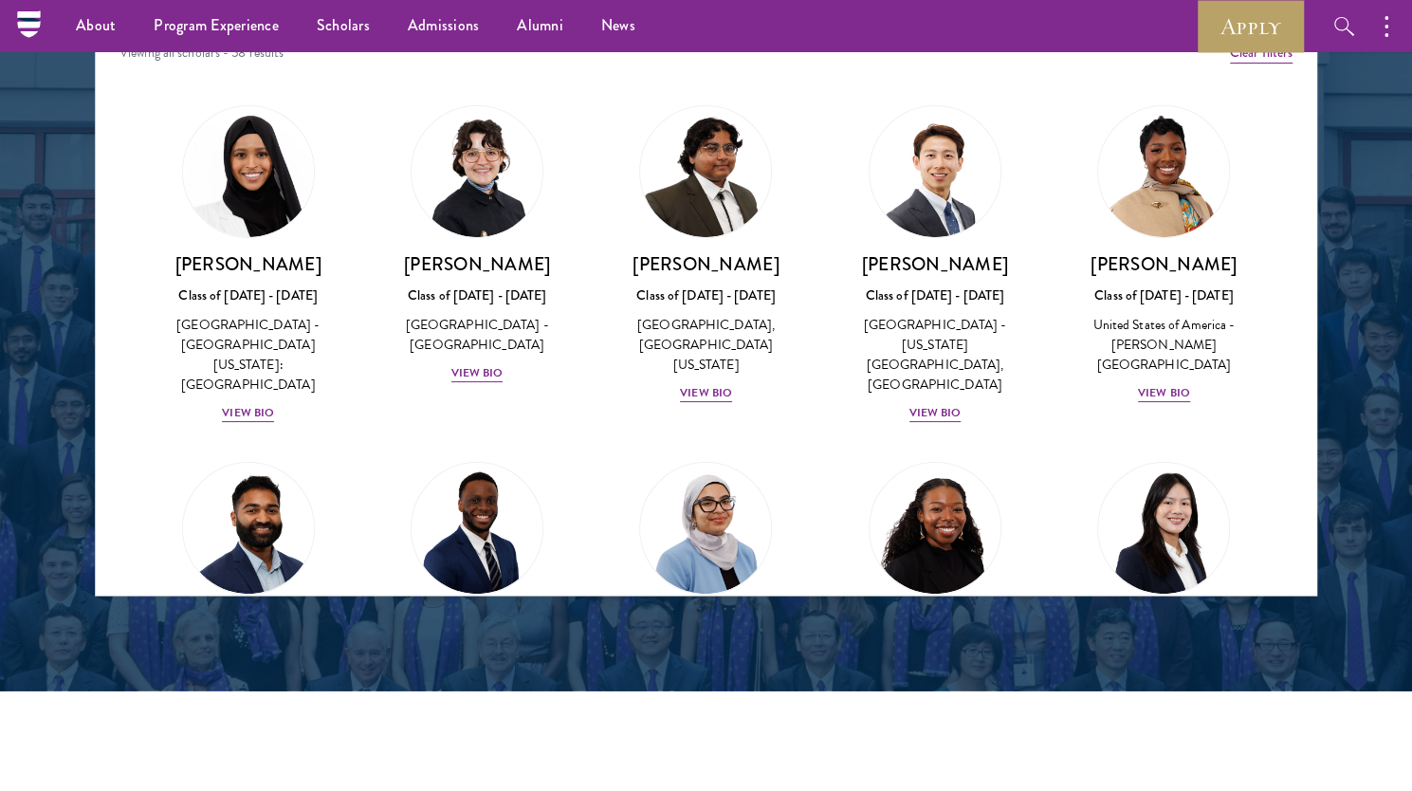
scroll to position [2601, 0]
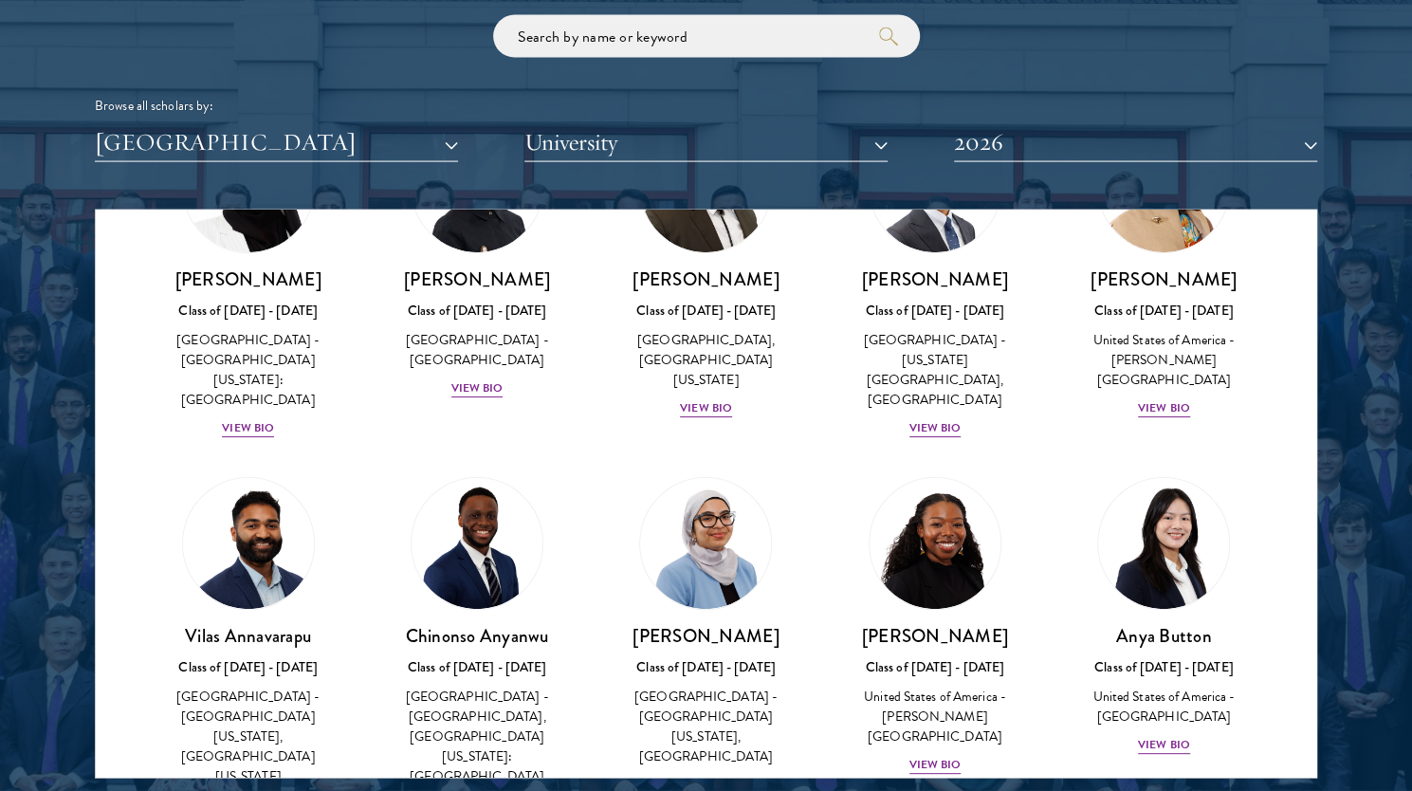
scroll to position [342, 0]
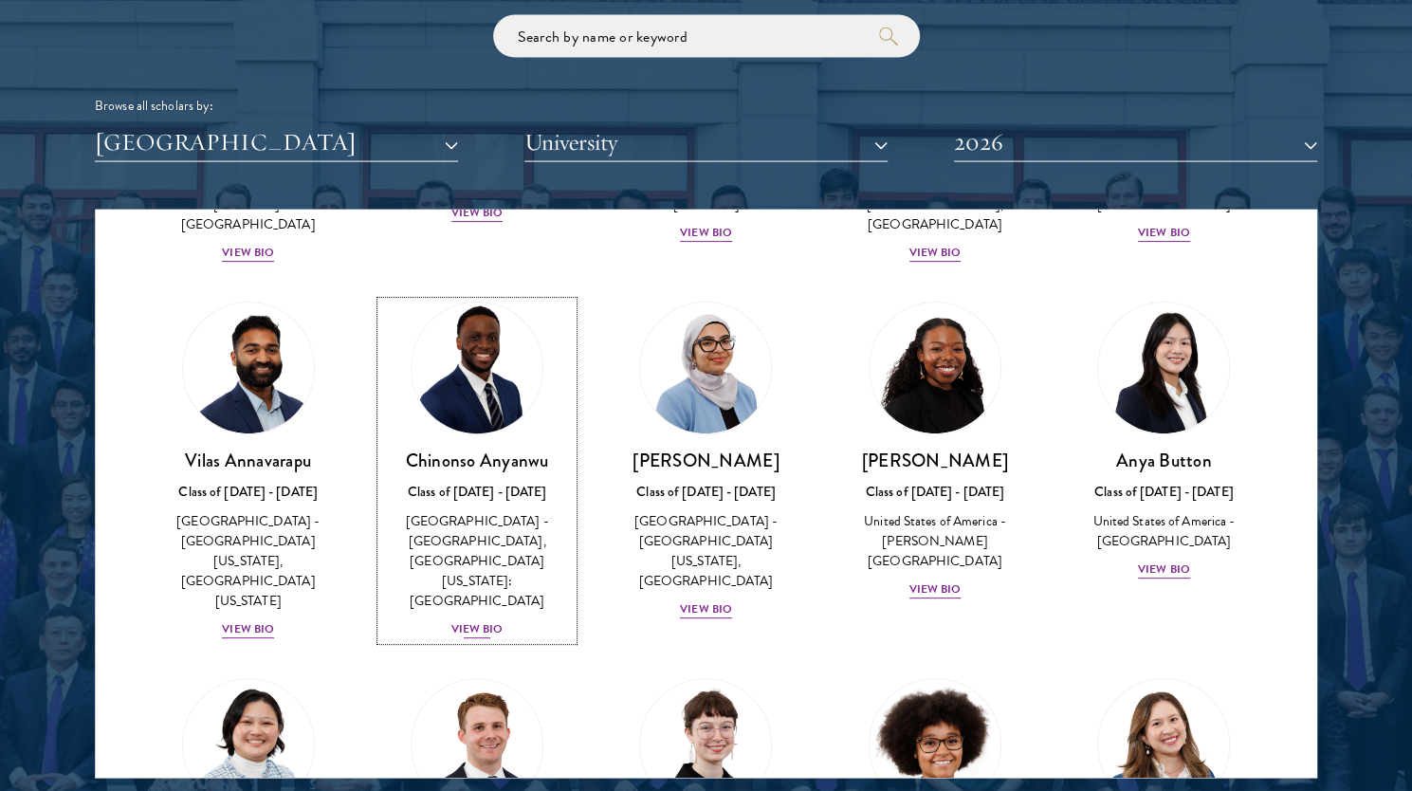
click at [471, 620] on div "View Bio" at bounding box center [477, 629] width 52 height 18
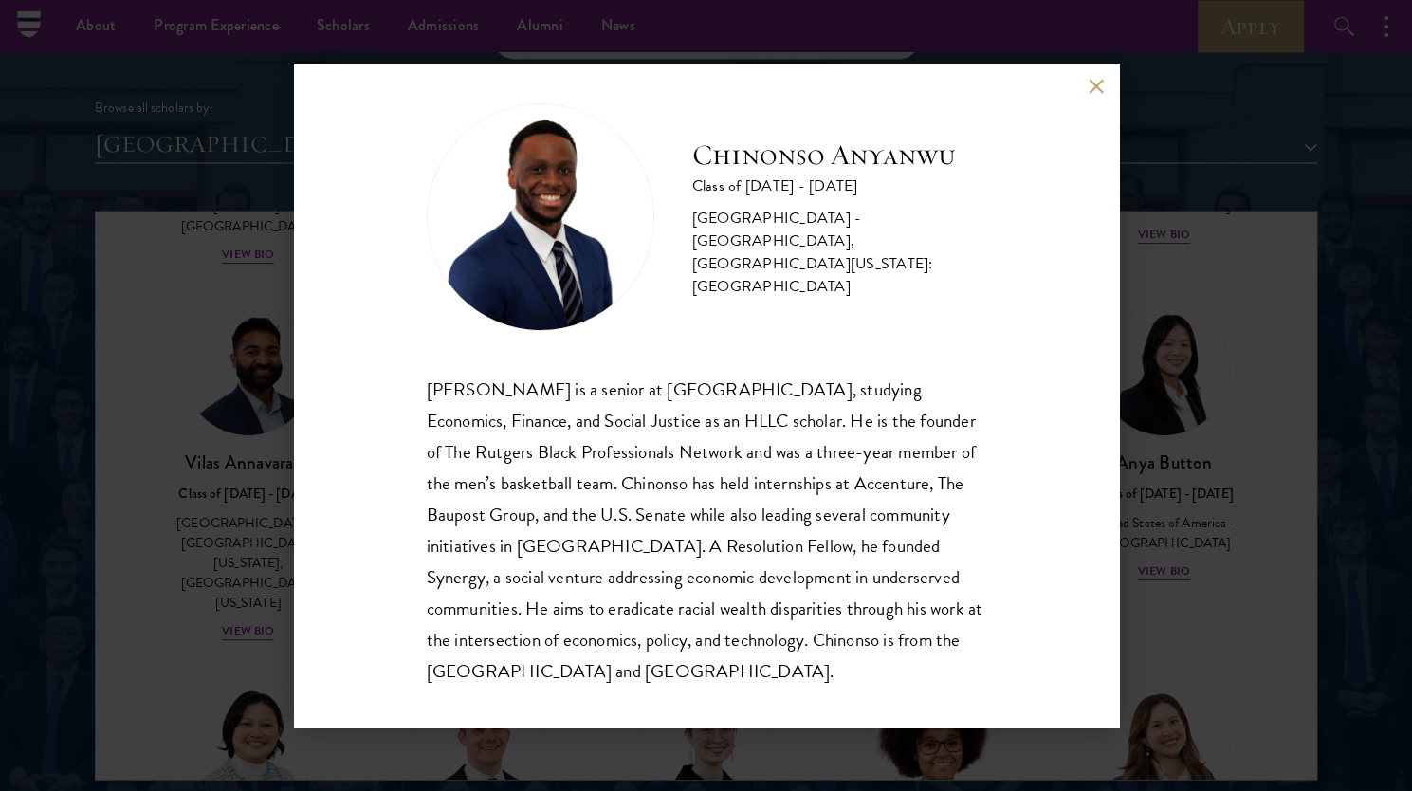
scroll to position [33, 0]
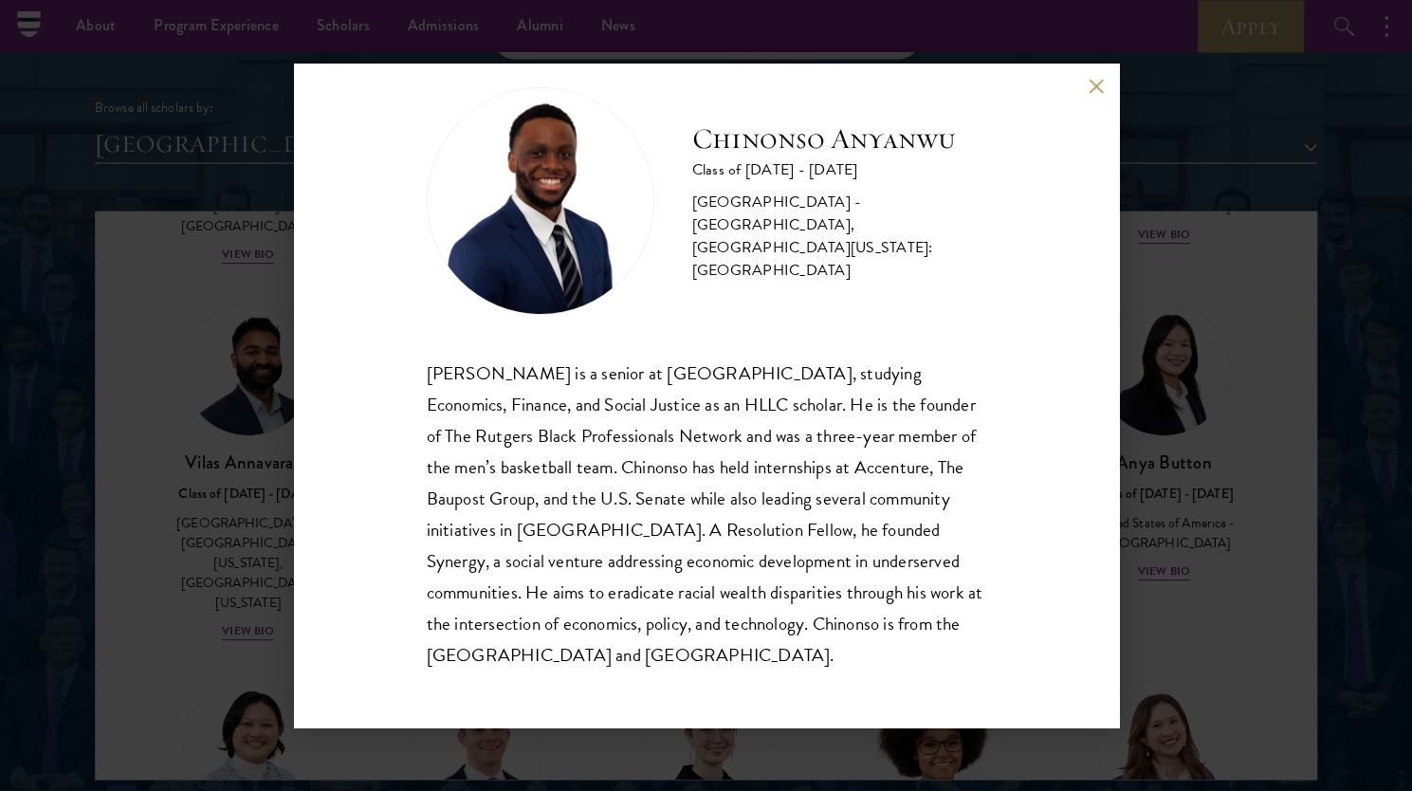
click at [1137, 372] on div "Chinonso Anyanwu Class of 2025 - 2026 United States of America - Rutgers, The S…" at bounding box center [706, 395] width 1412 height 791
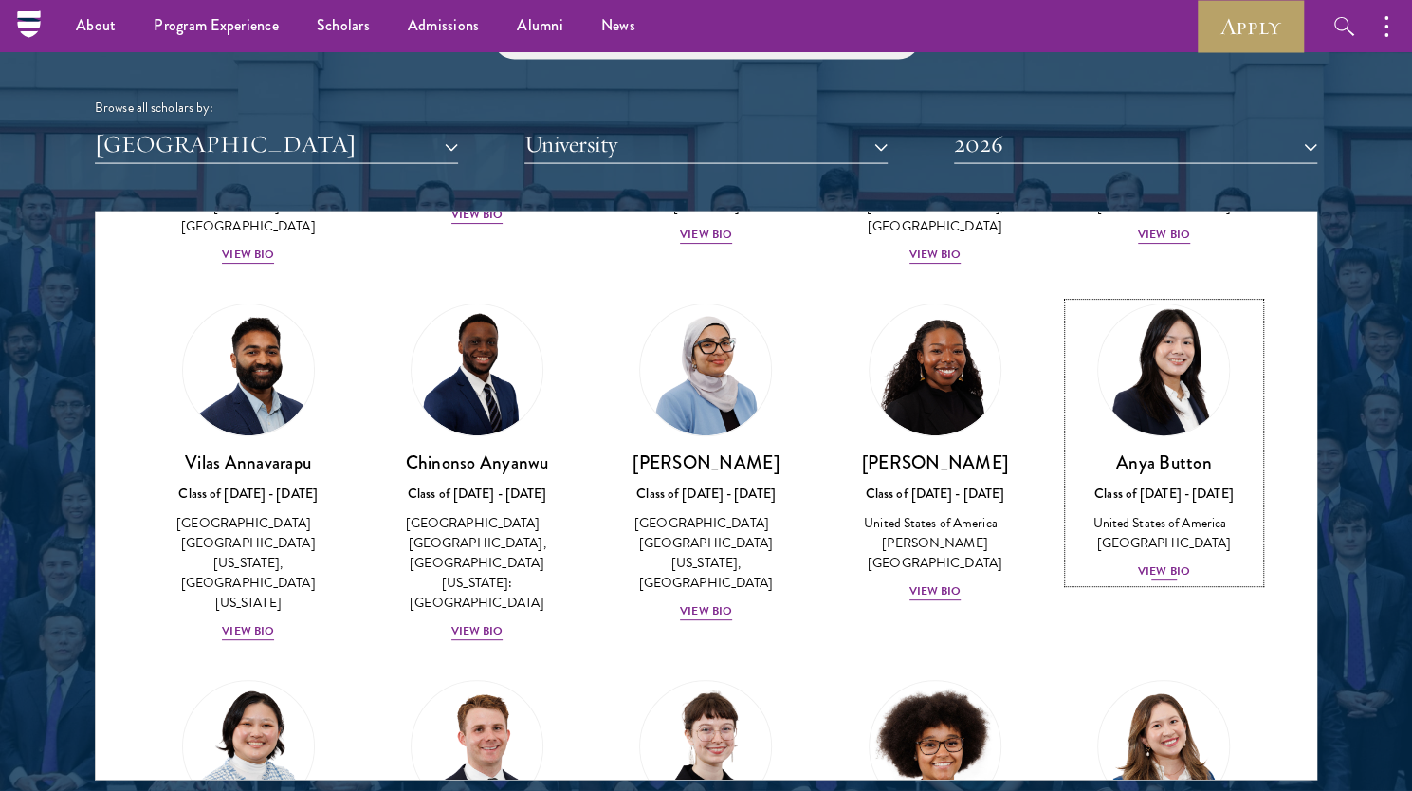
click at [1151, 562] on div "View Bio" at bounding box center [1164, 571] width 52 height 18
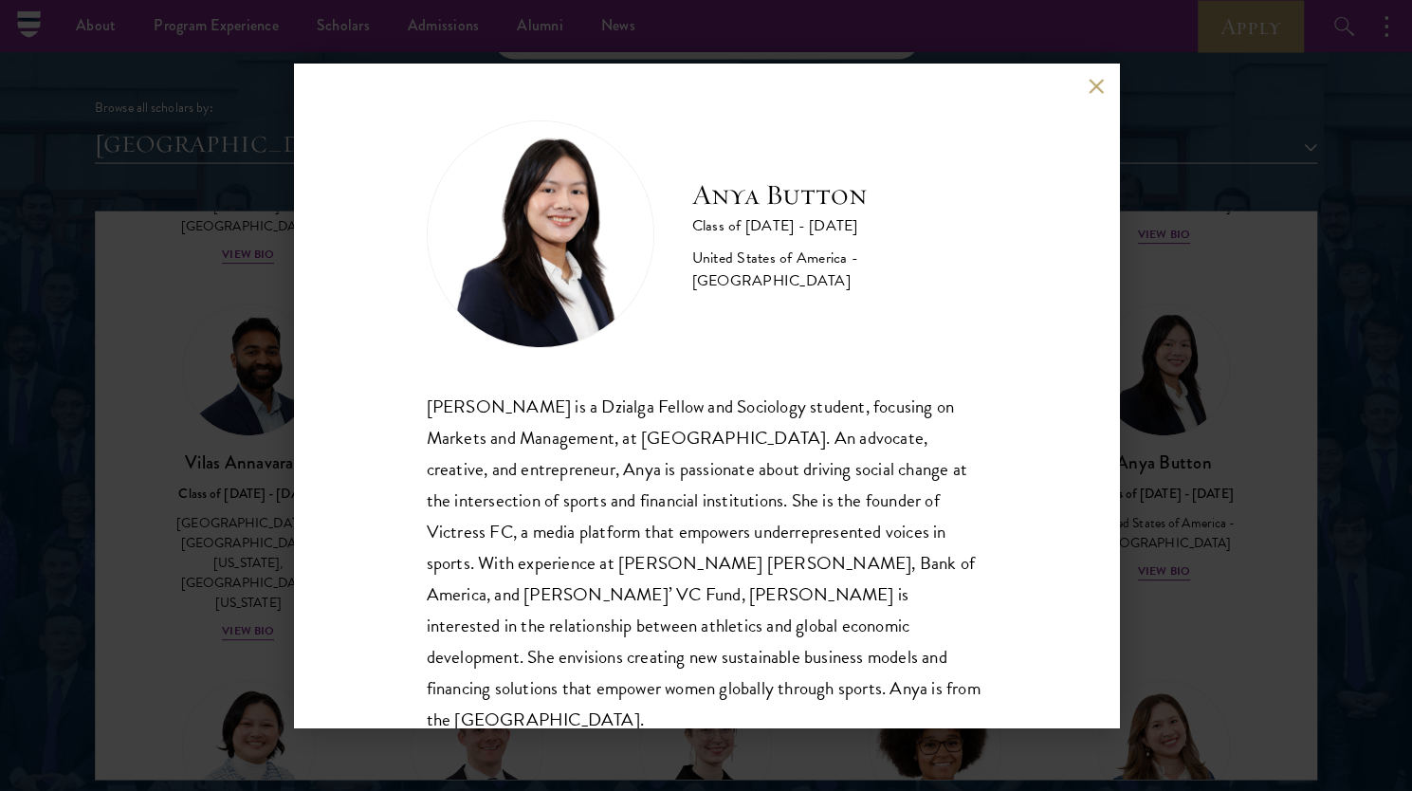
scroll to position [33, 0]
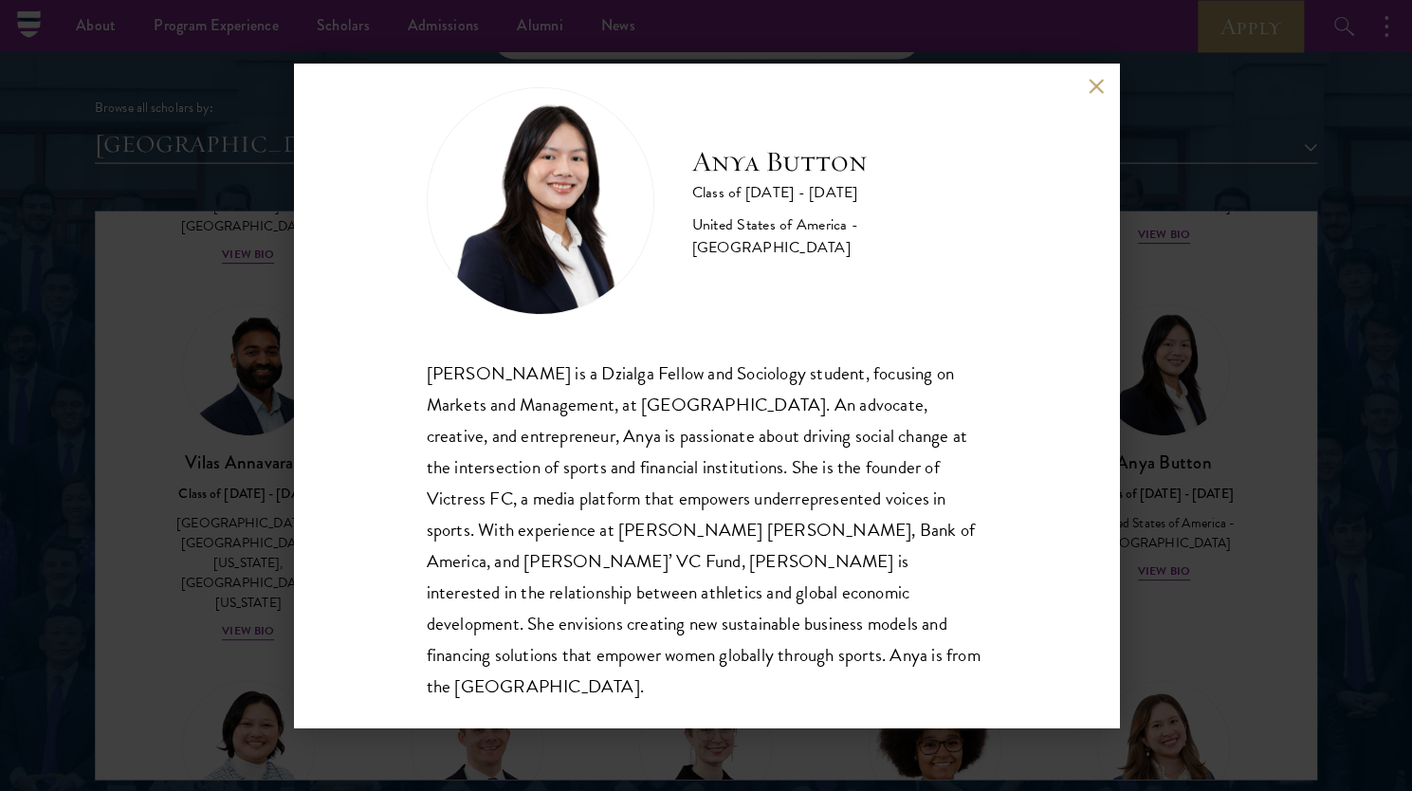
click at [1254, 542] on div "Anya Button Class of 2025 - 2026 United States of America - Duke University Any…" at bounding box center [706, 395] width 1412 height 791
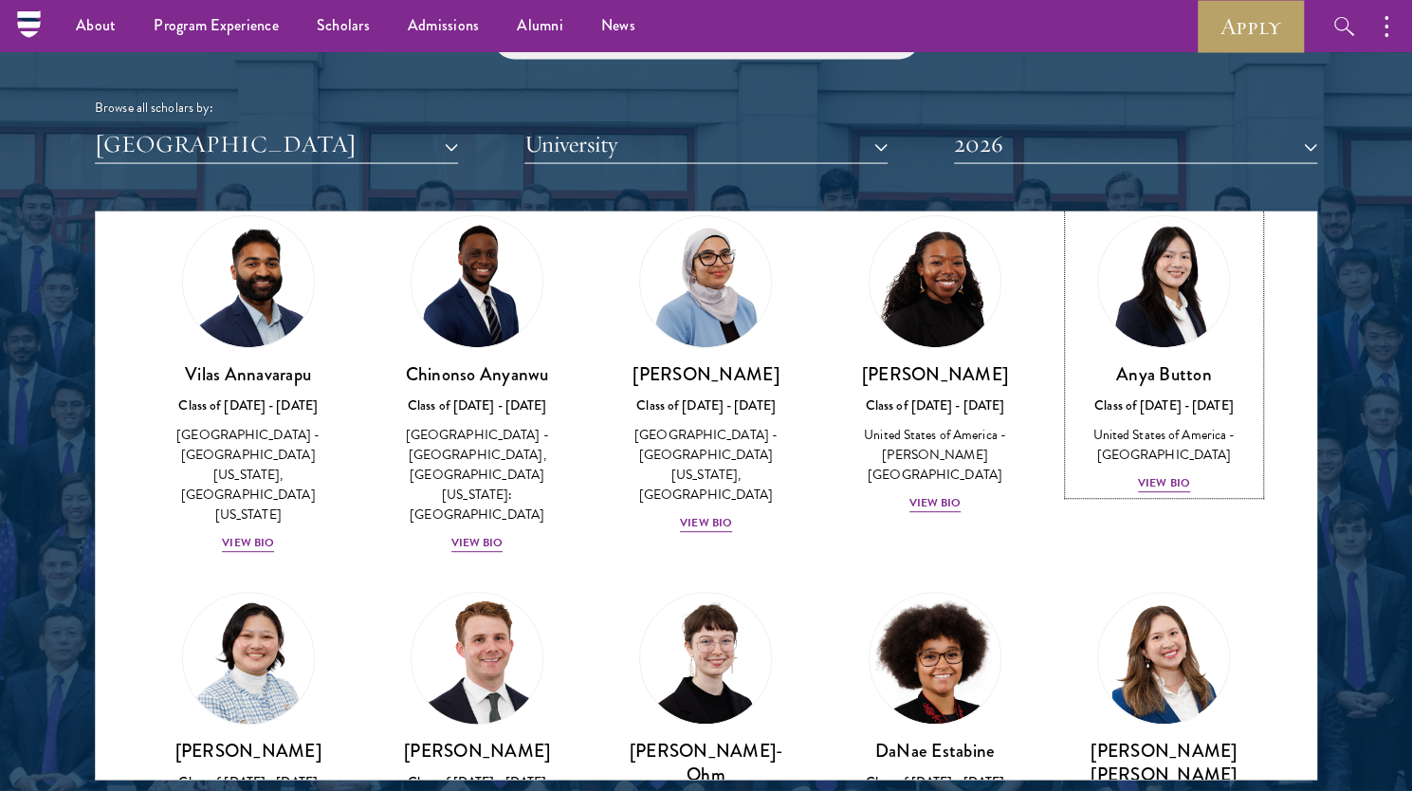
scroll to position [567, 0]
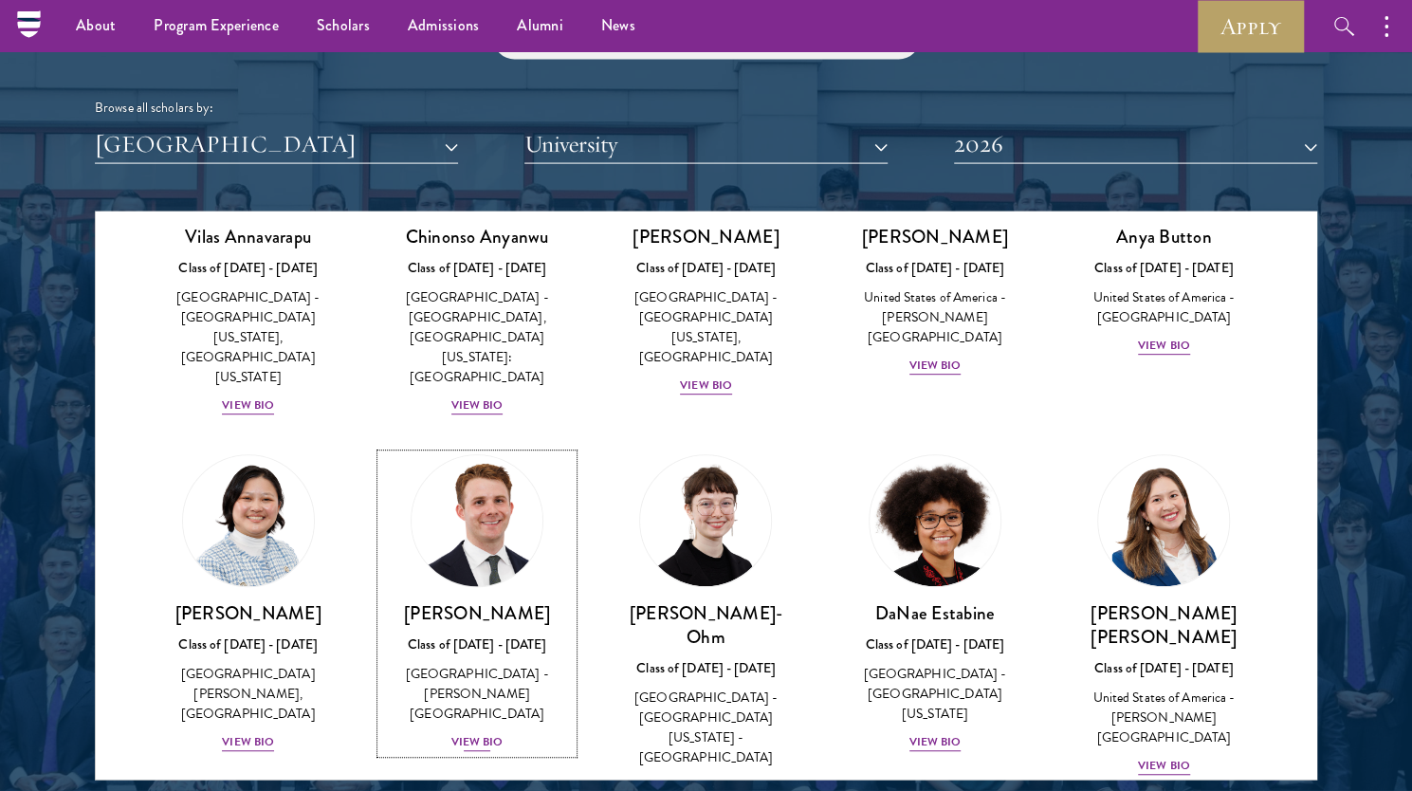
click at [460, 734] on div "View Bio" at bounding box center [477, 743] width 52 height 18
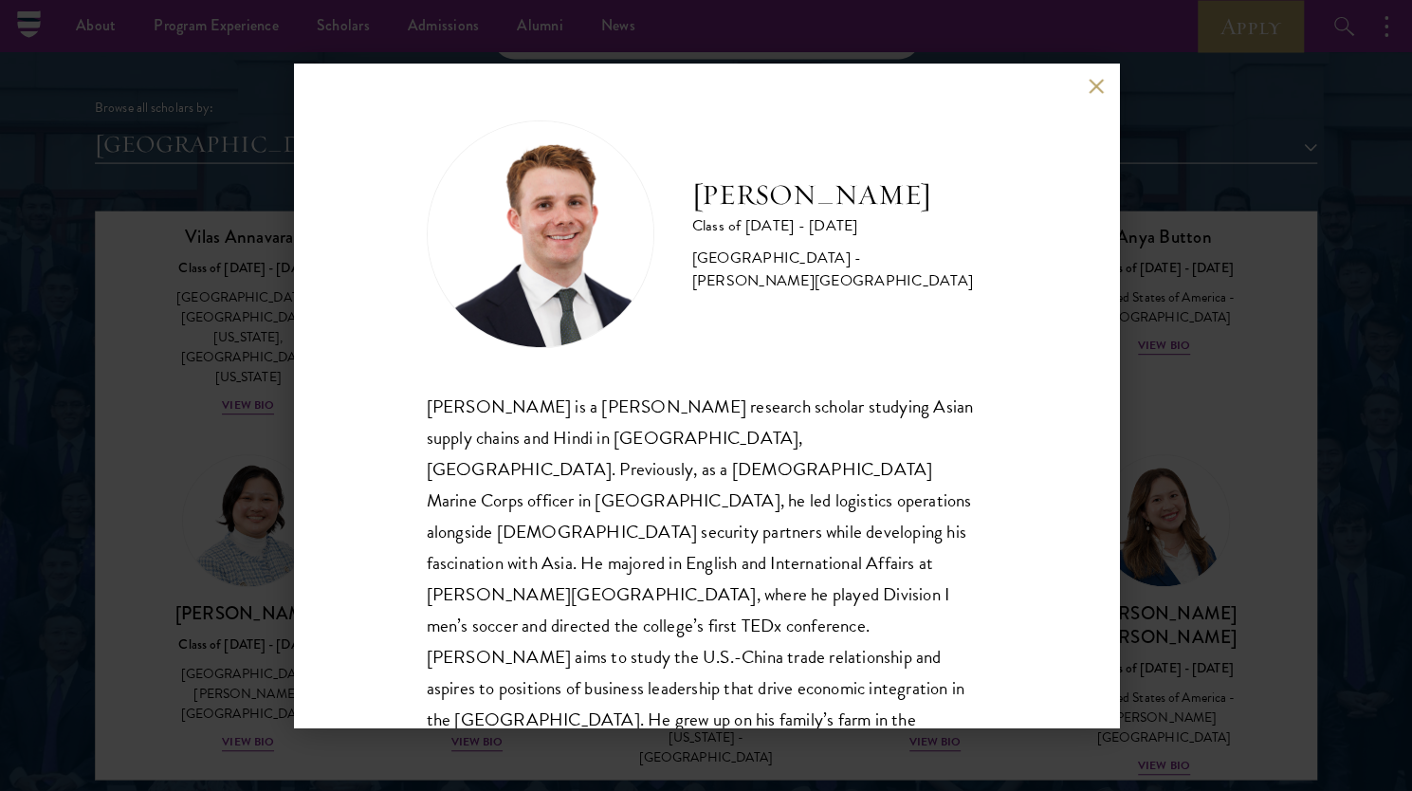
scroll to position [2, 0]
click at [184, 365] on div "Chandler Compton Class of 2025 - 2026 United States of America - Wofford Colleg…" at bounding box center [706, 395] width 1412 height 791
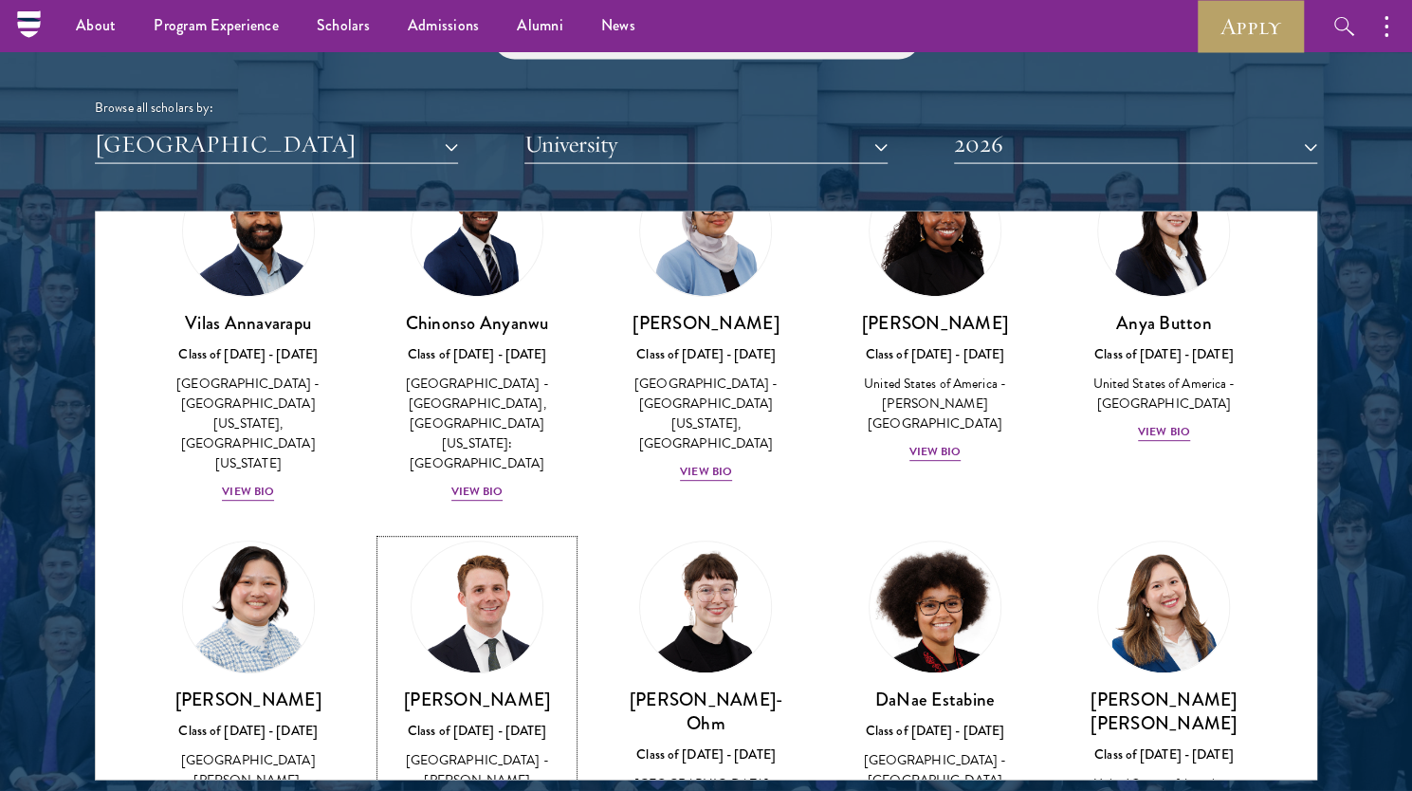
scroll to position [647, 0]
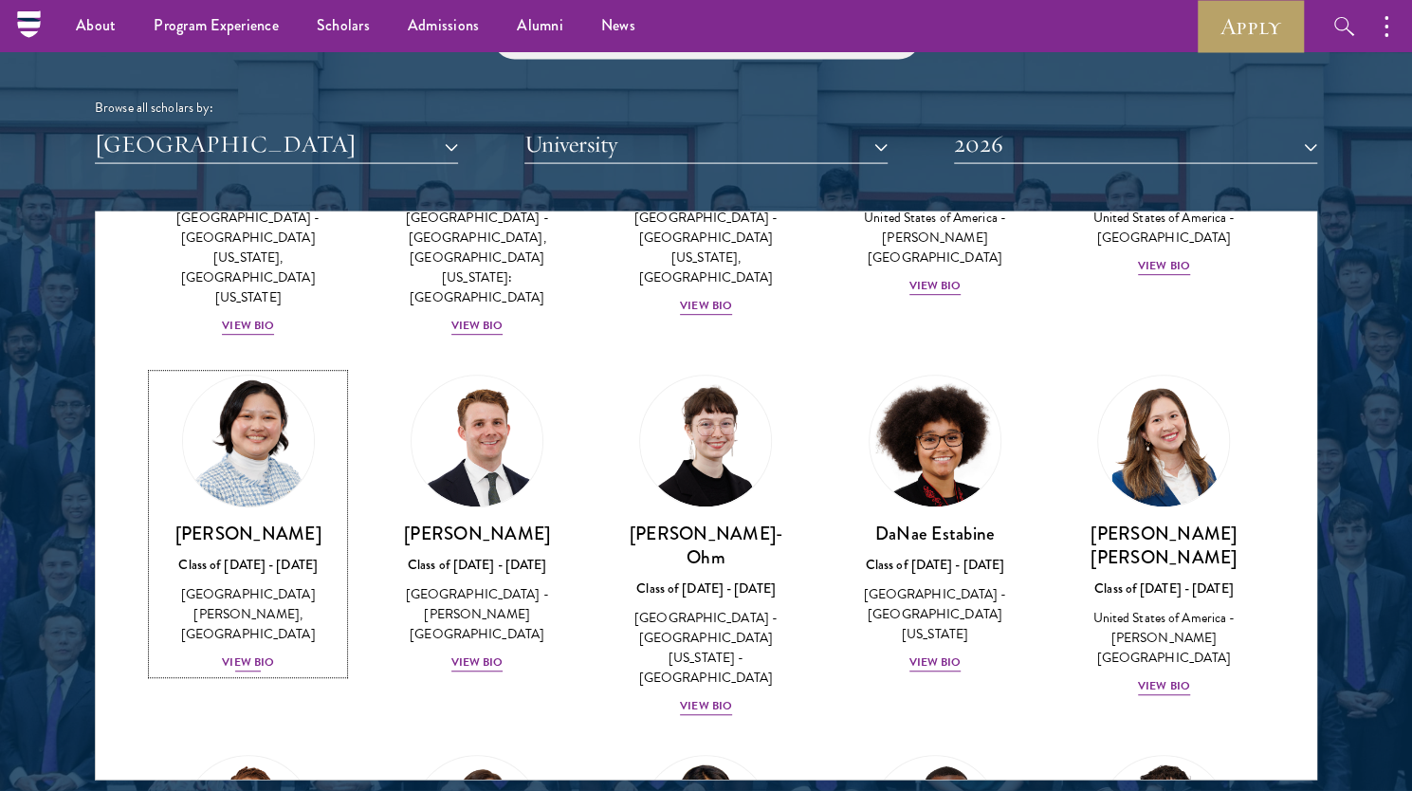
click at [247, 654] on div "View Bio" at bounding box center [248, 663] width 52 height 18
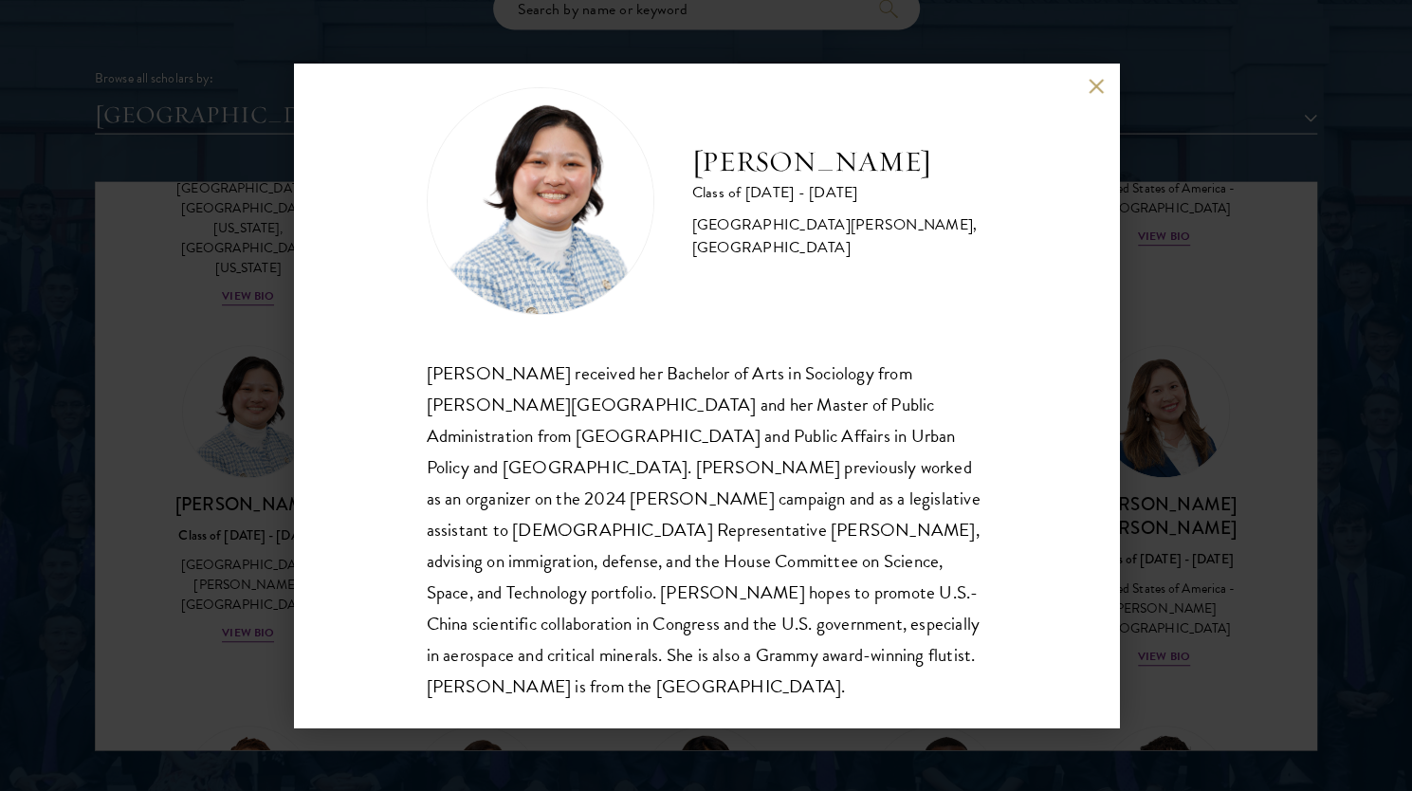
scroll to position [2338, 0]
click at [1283, 249] on div "Kelsey Chin Class of 2025 - 2026 United States of America - Barnard College, Co…" at bounding box center [706, 395] width 1412 height 791
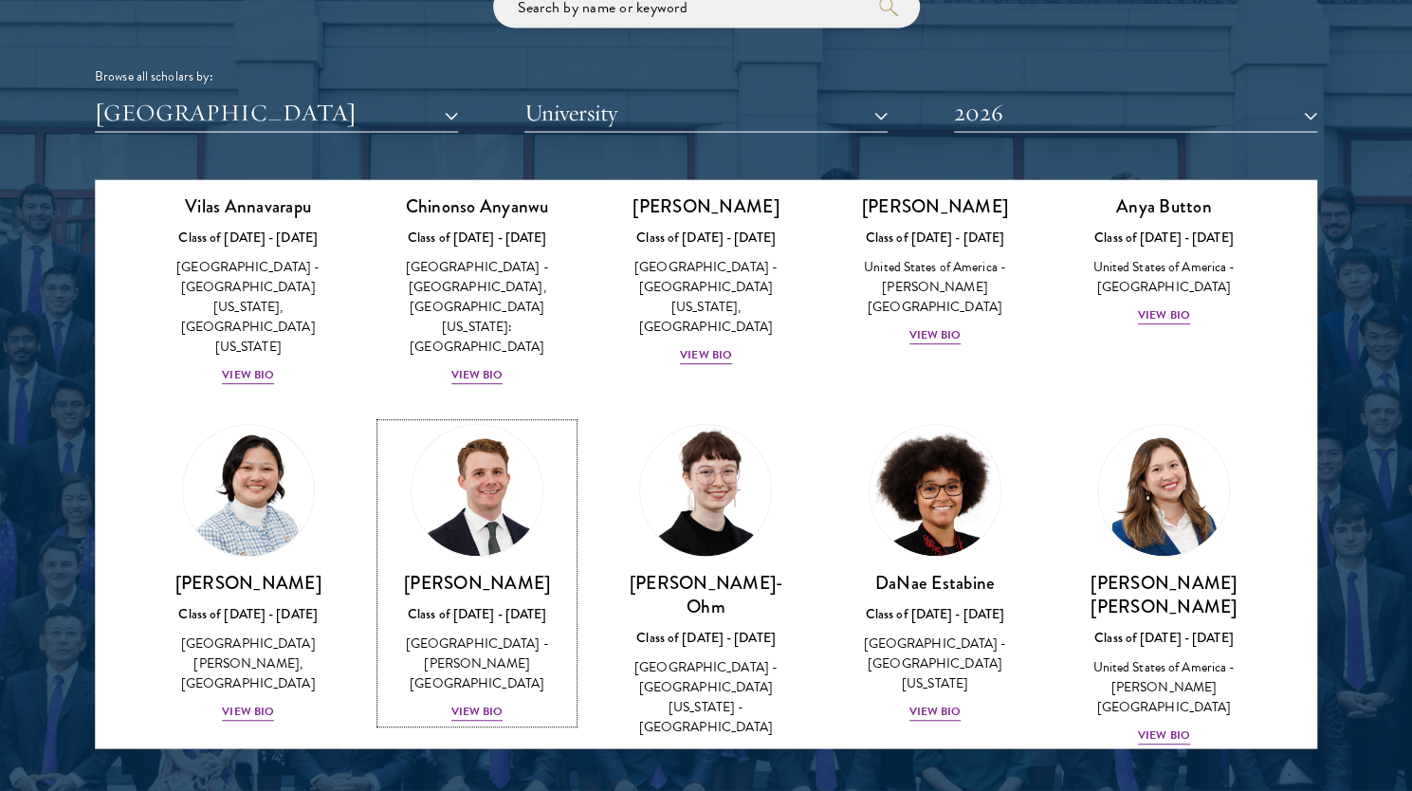
scroll to position [567, 0]
click at [709, 746] on div "View Bio" at bounding box center [706, 755] width 52 height 18
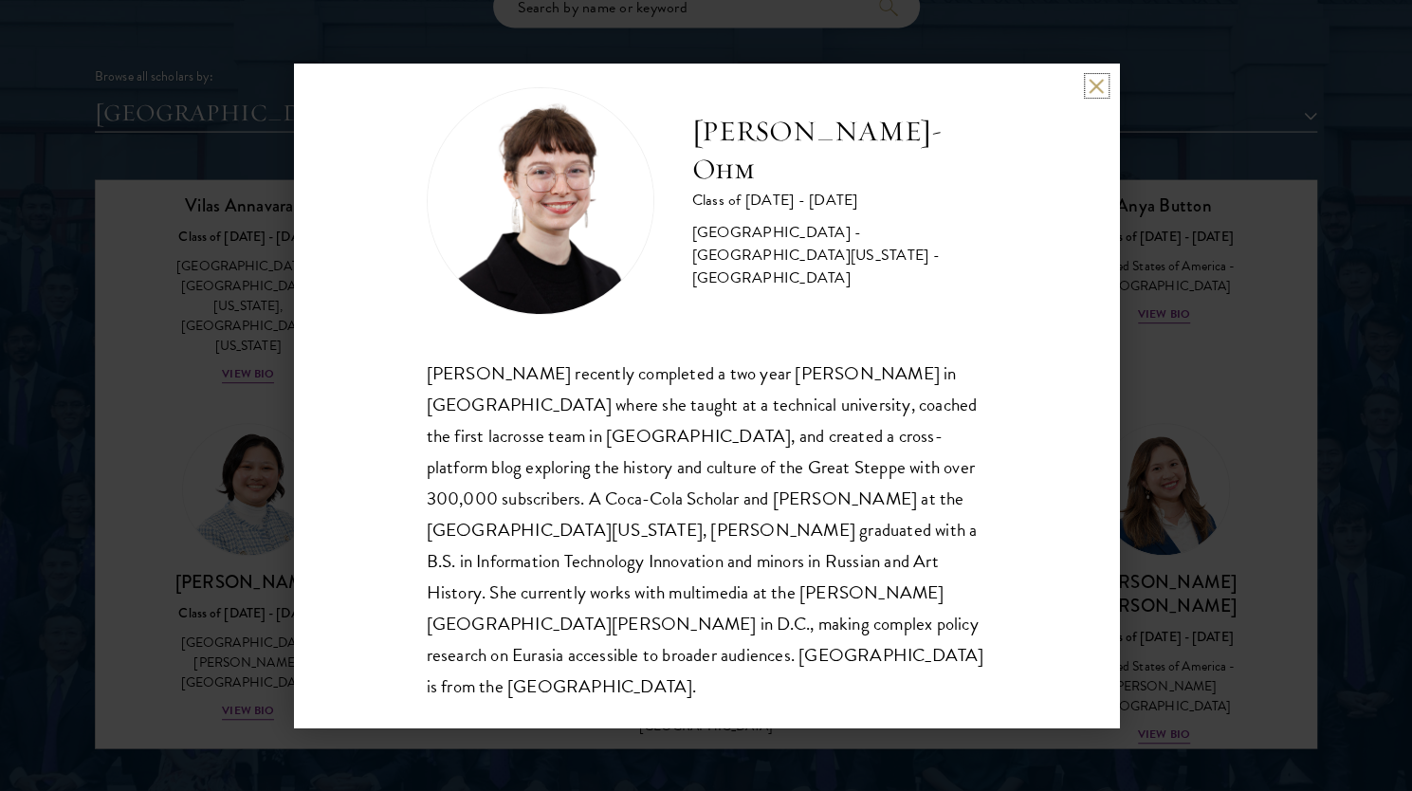
scroll to position [0, 0]
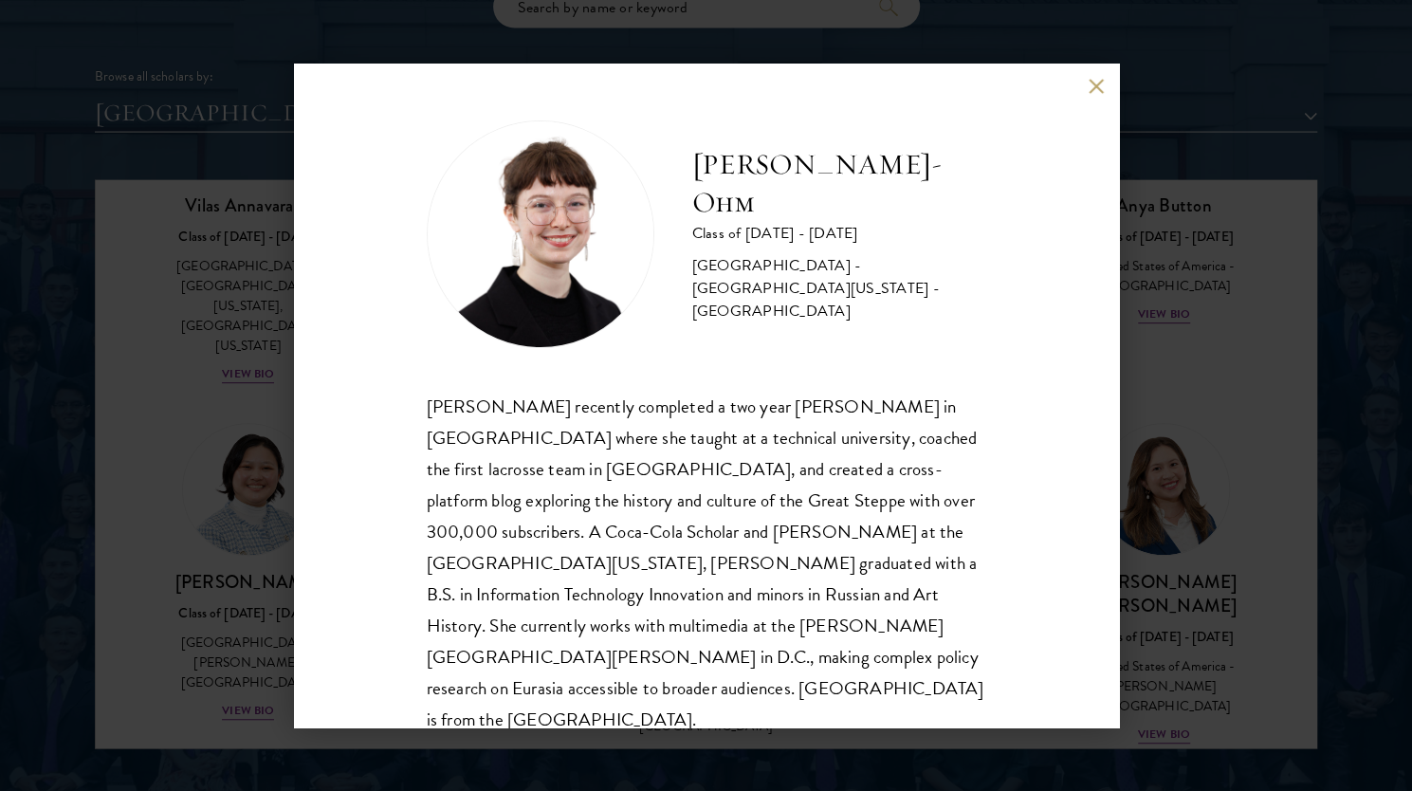
click at [1089, 76] on div "Ottilie Cooper-Ohm Class of 2025 - 2026 United States of America - University o…" at bounding box center [706, 396] width 825 height 664
click at [1095, 86] on button at bounding box center [1097, 86] width 16 height 16
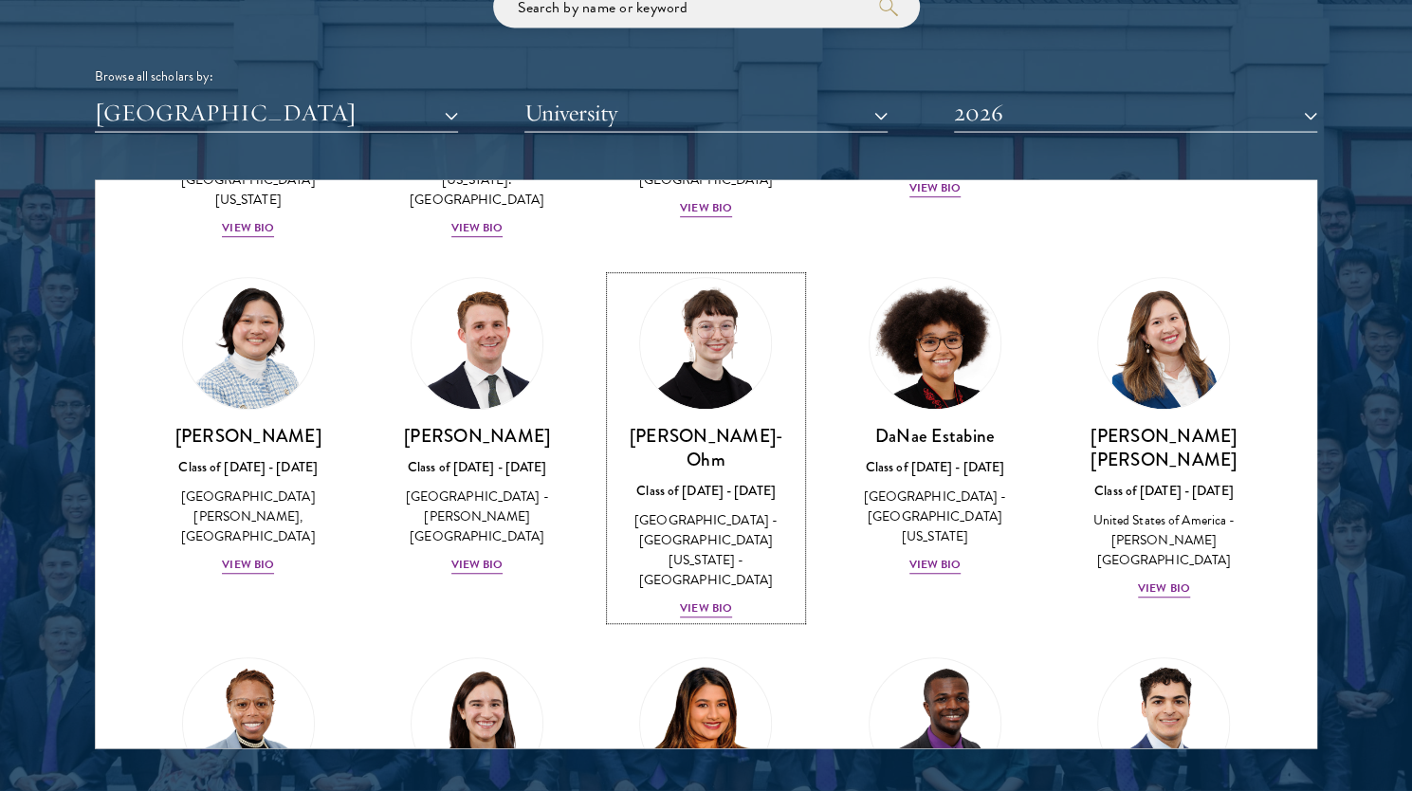
scroll to position [1117, 0]
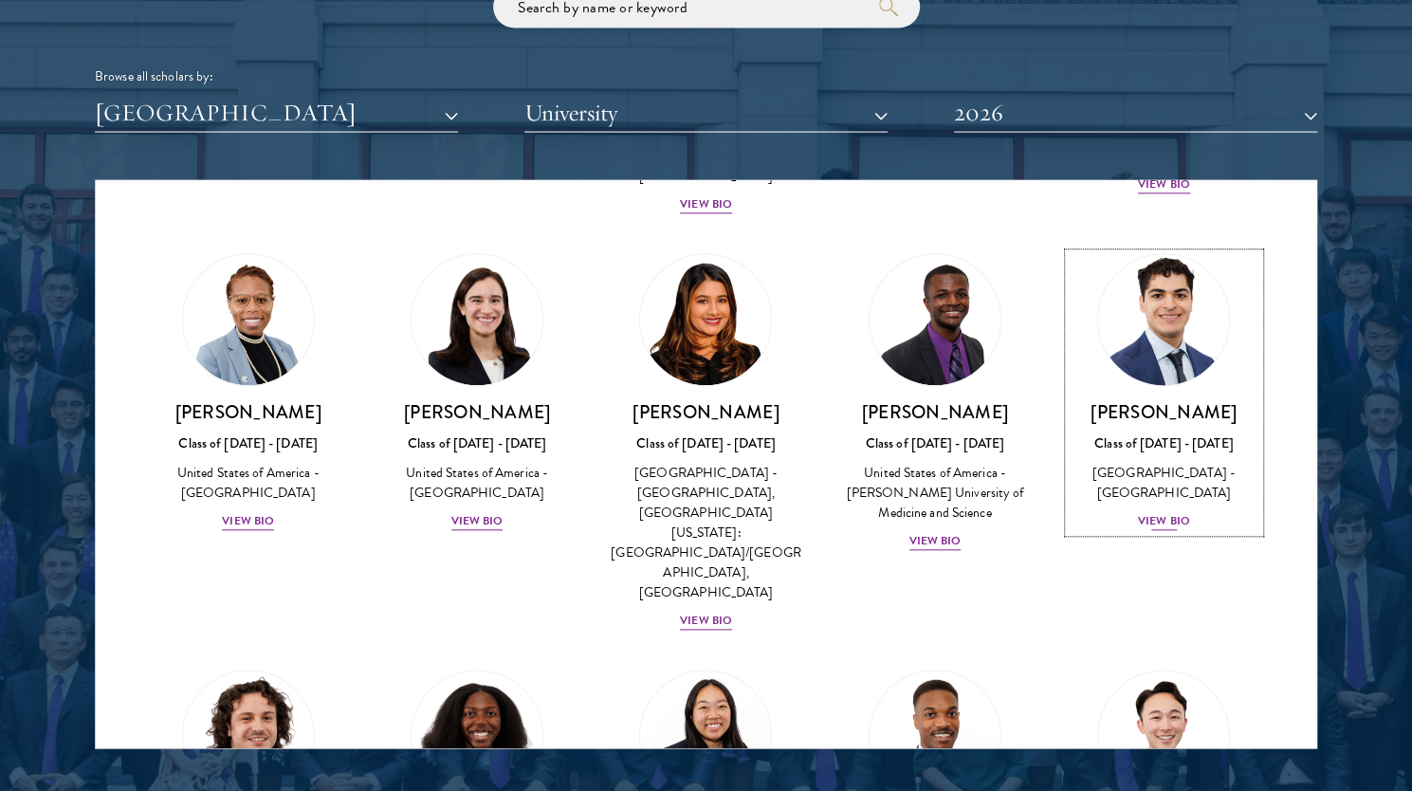
click at [1157, 406] on div "Alessandro Hammond Class of 2025 - 2026 United States of America - Harvard Univ…" at bounding box center [1164, 467] width 191 height 132
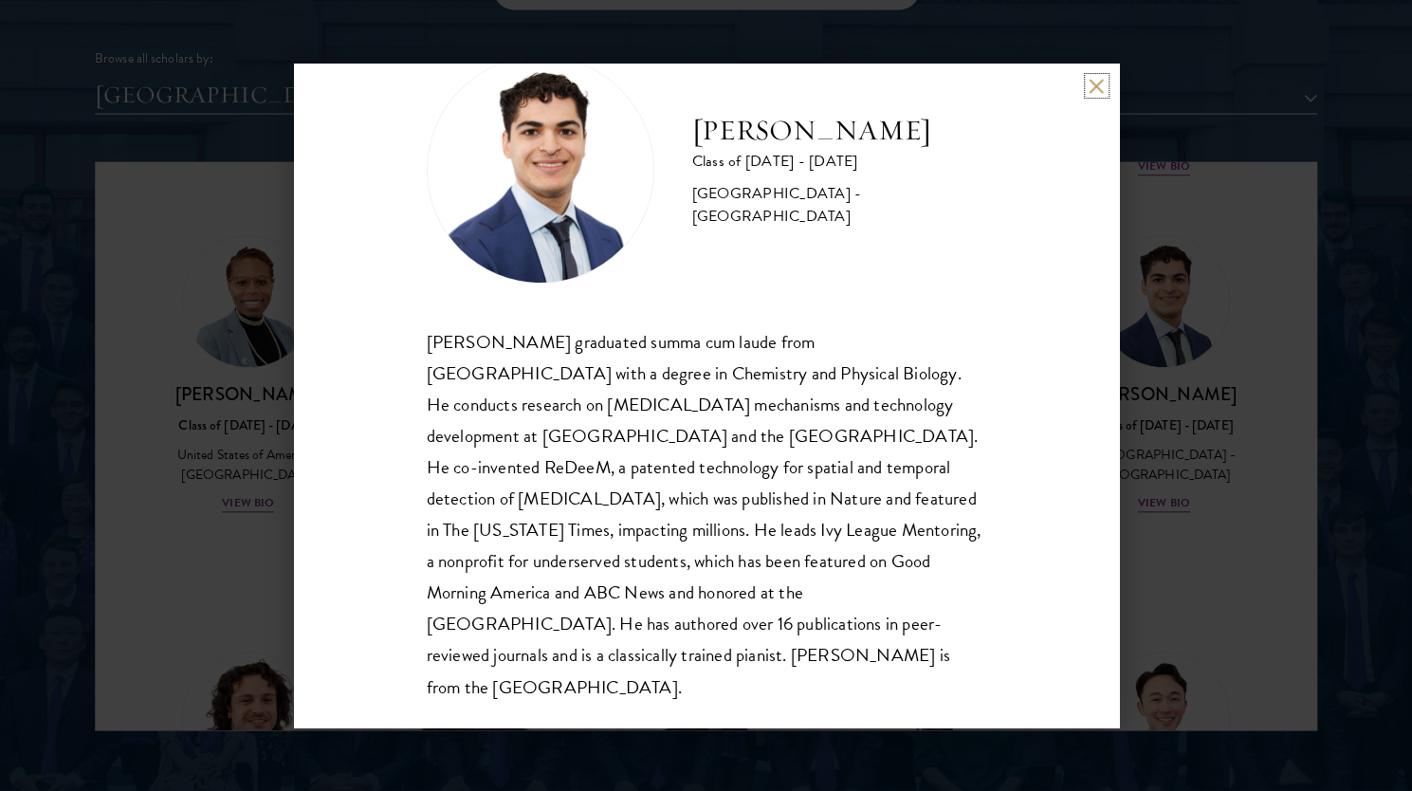
scroll to position [2357, 0]
click at [1096, 83] on button at bounding box center [1097, 86] width 16 height 16
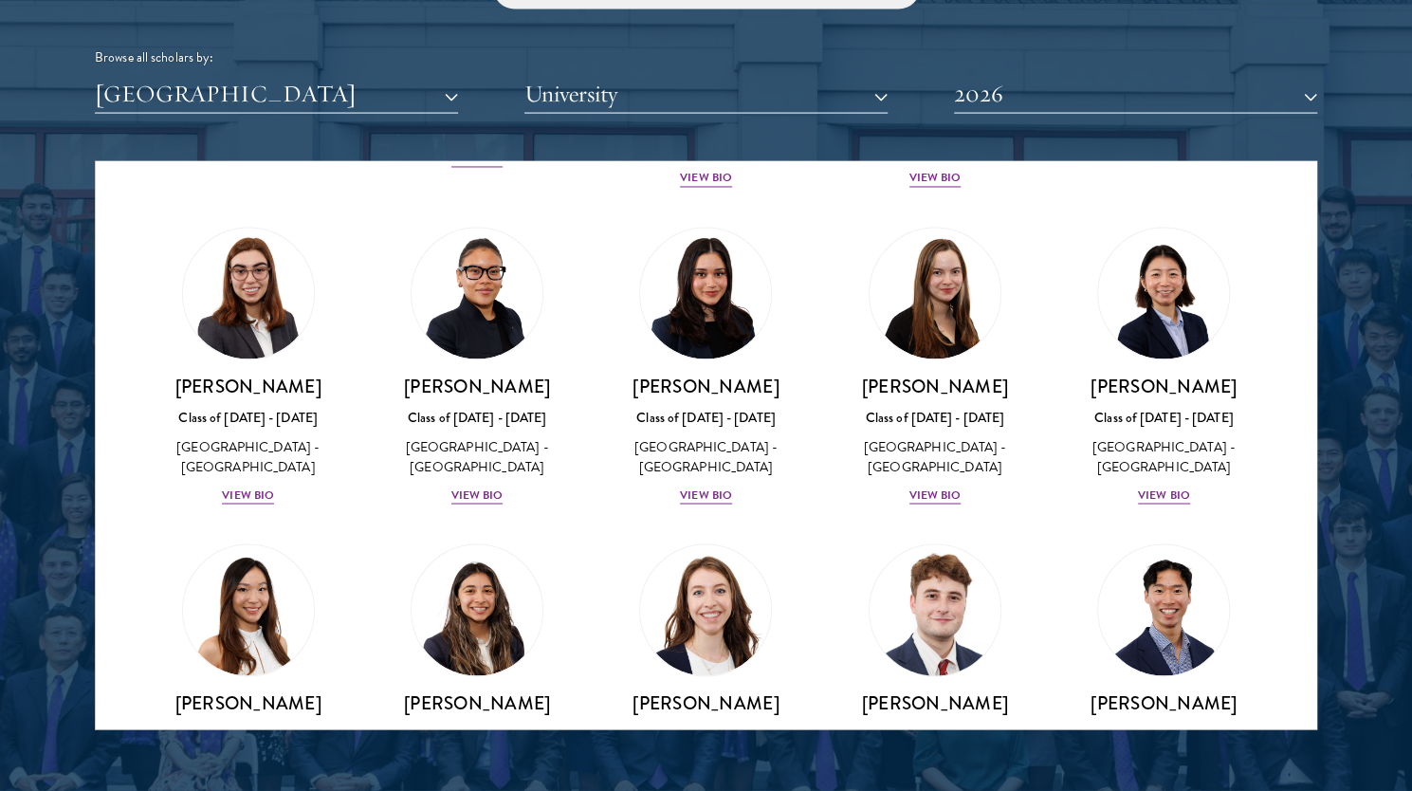
scroll to position [1990, 0]
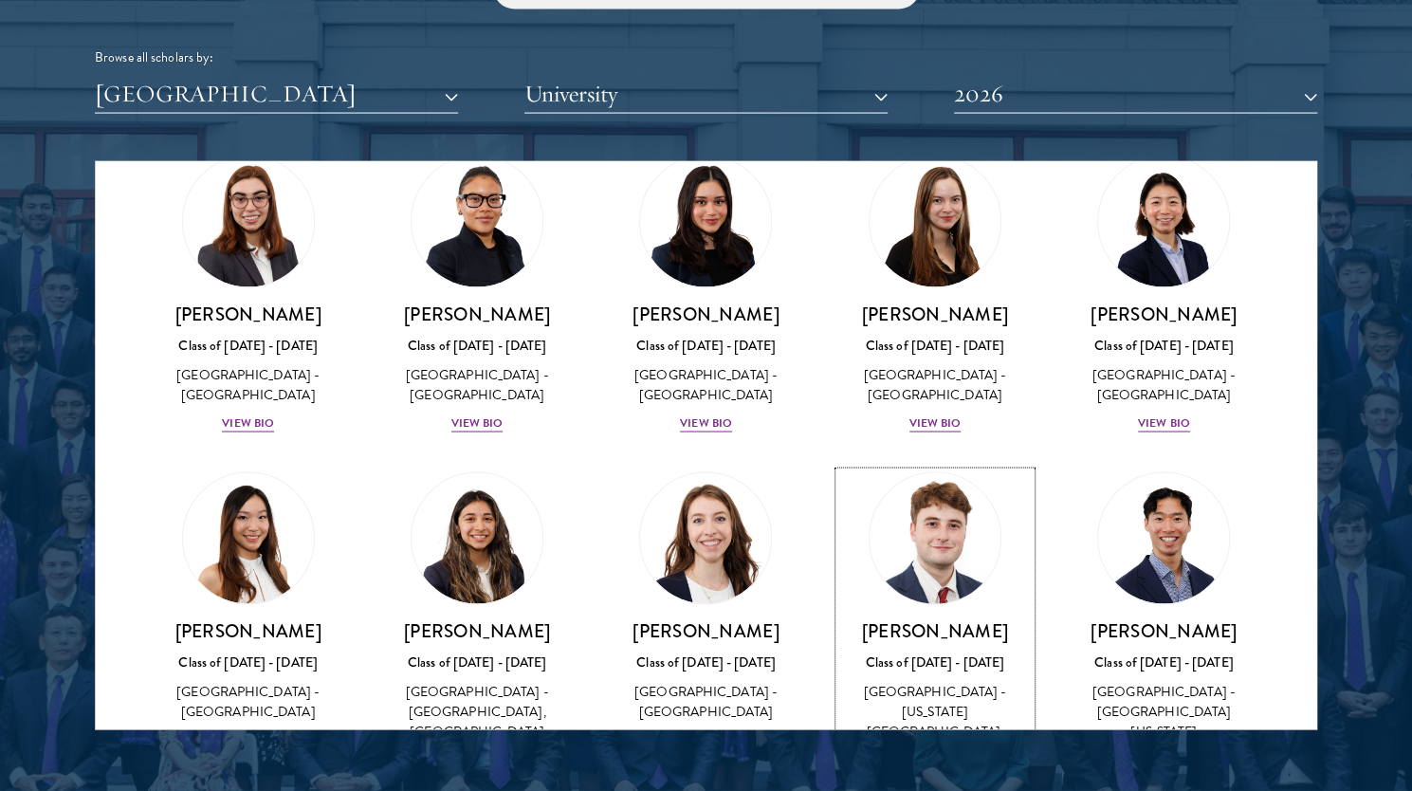
click at [910, 771] on div "View Bio" at bounding box center [936, 780] width 52 height 18
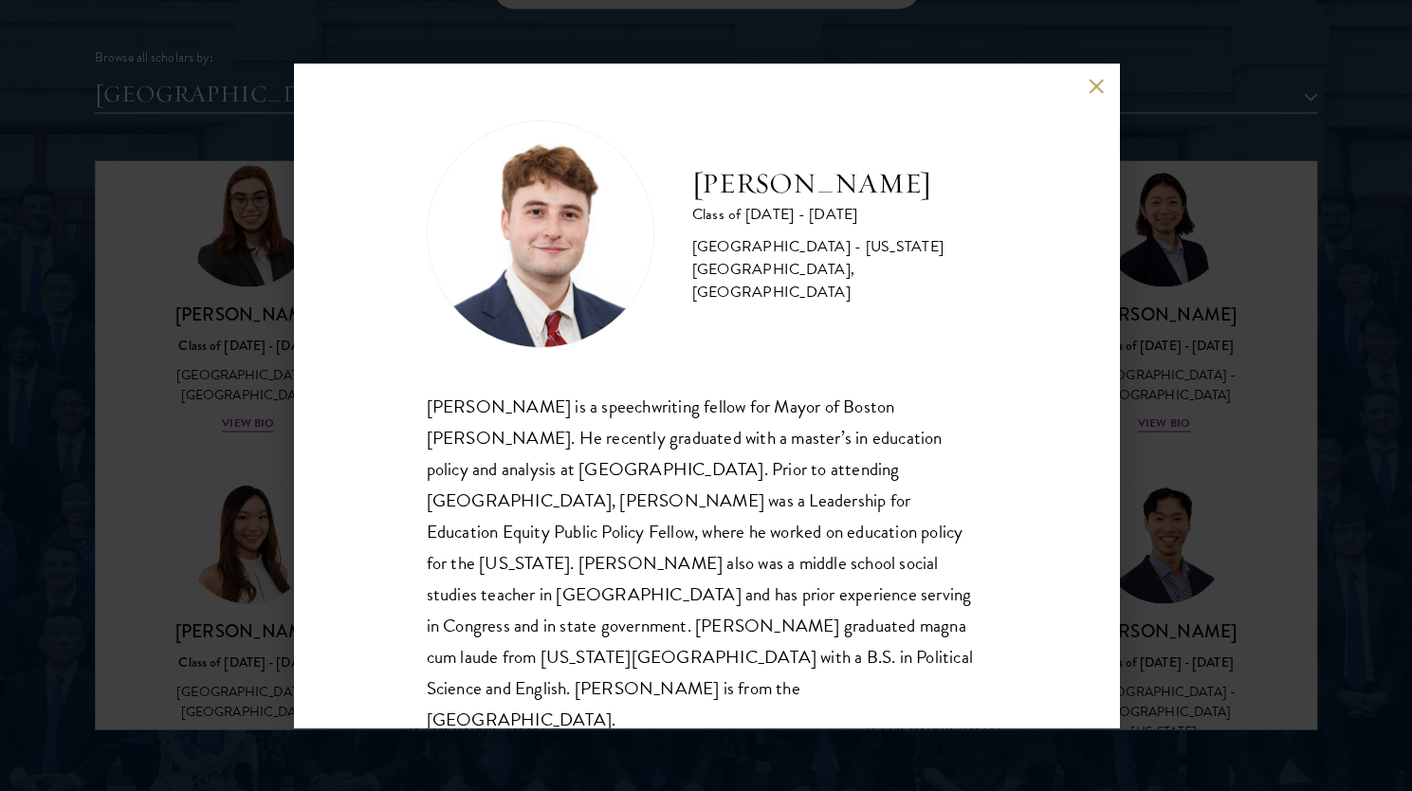
scroll to position [2, 0]
click at [1090, 86] on button at bounding box center [1097, 86] width 16 height 16
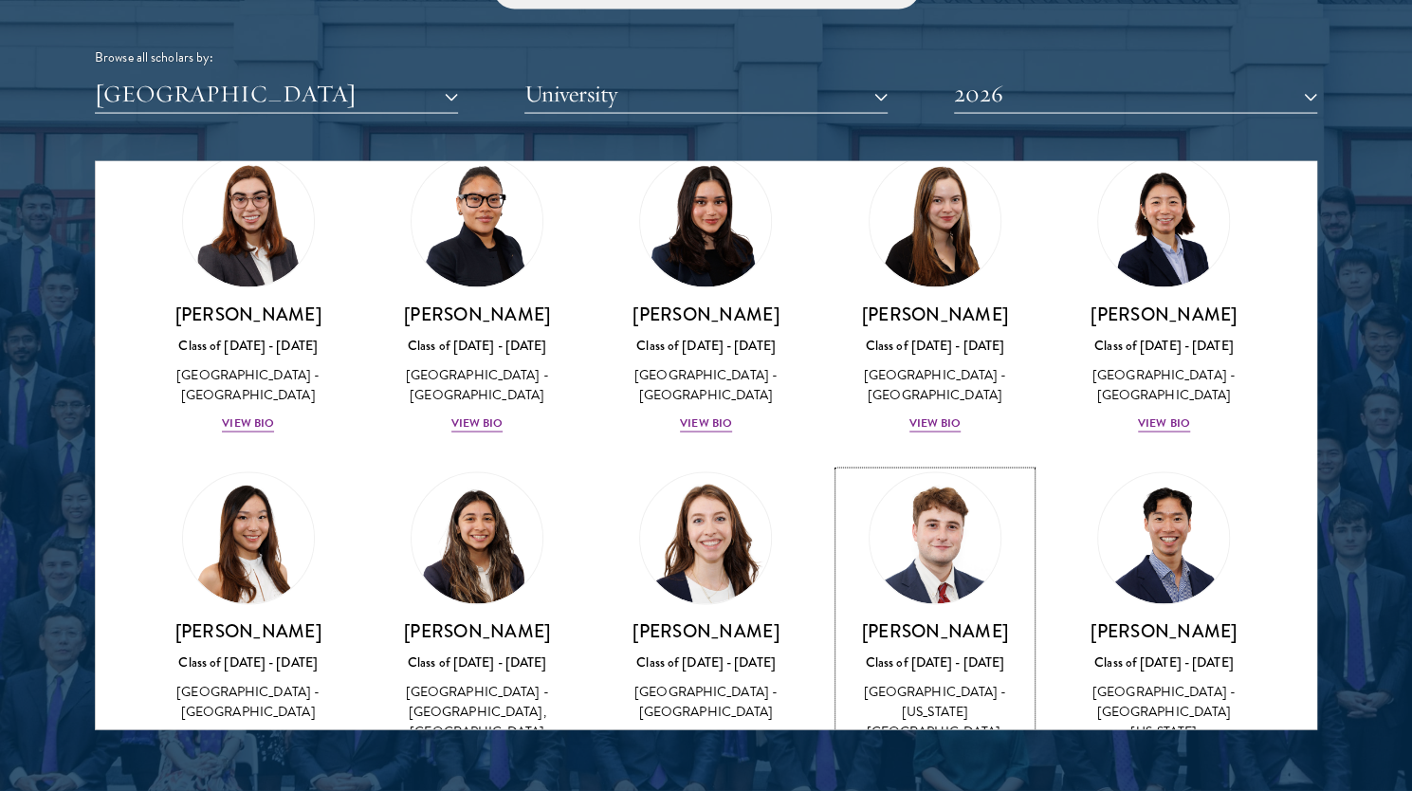
scroll to position [2324, 0]
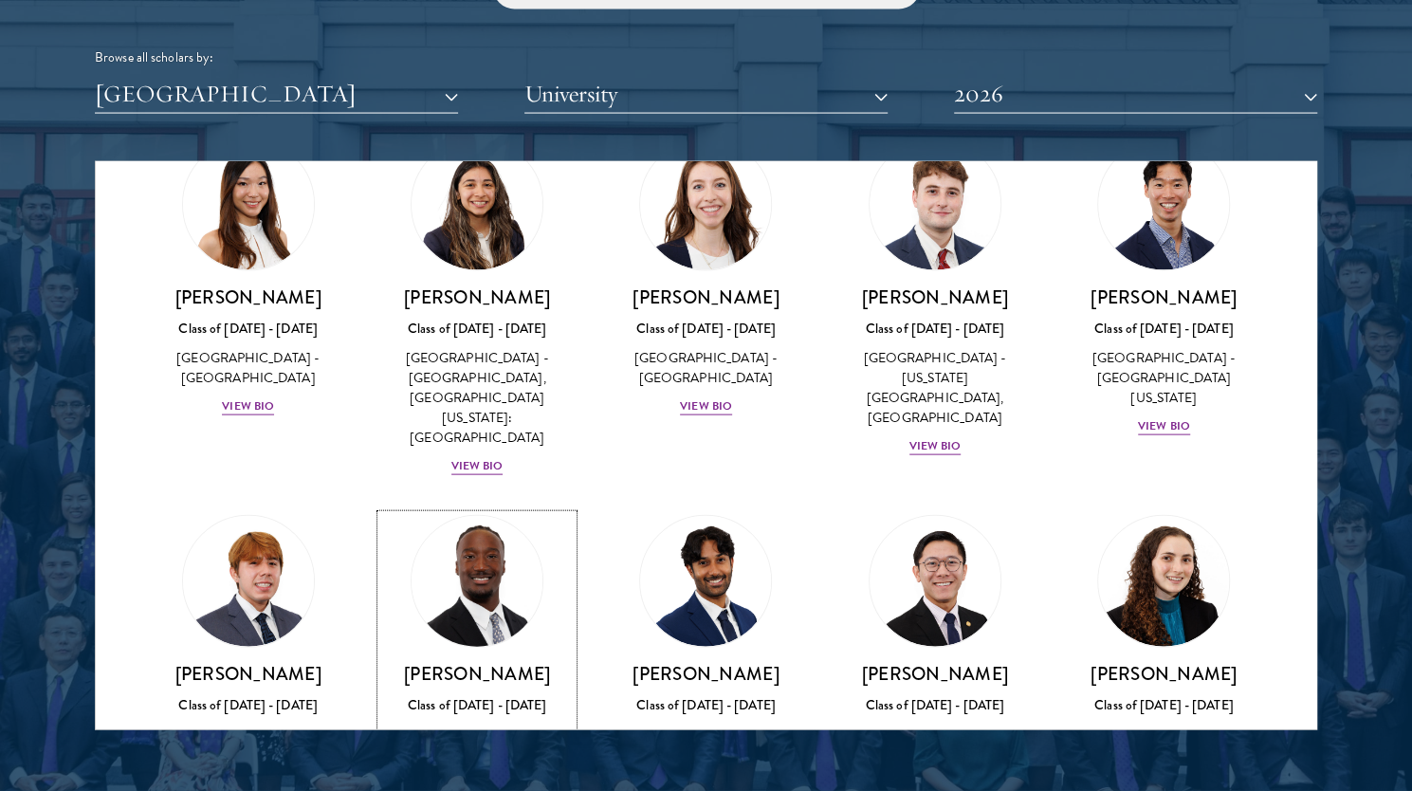
click at [495, 774] on div "View Bio" at bounding box center [477, 783] width 52 height 18
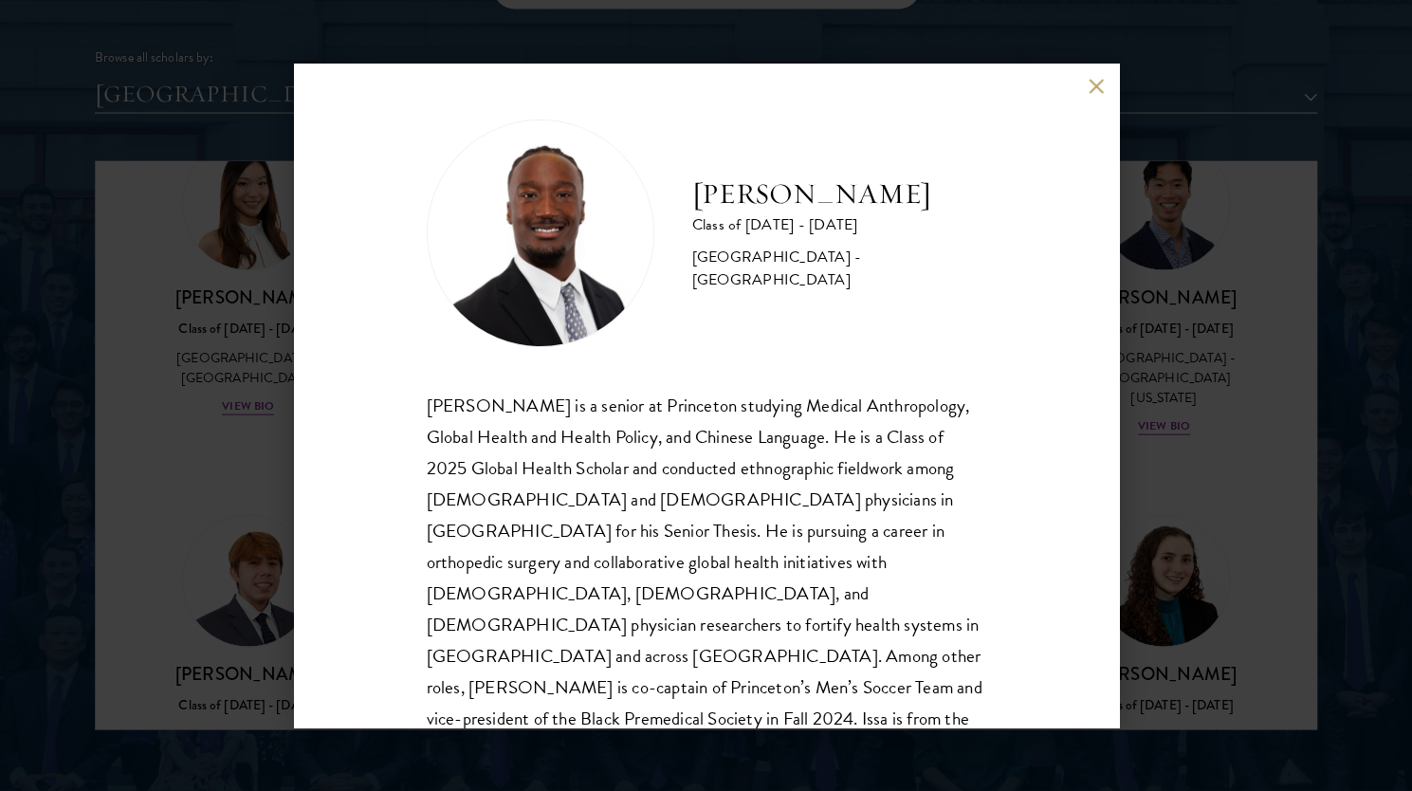
scroll to position [2, 0]
click at [1096, 90] on button at bounding box center [1097, 86] width 16 height 16
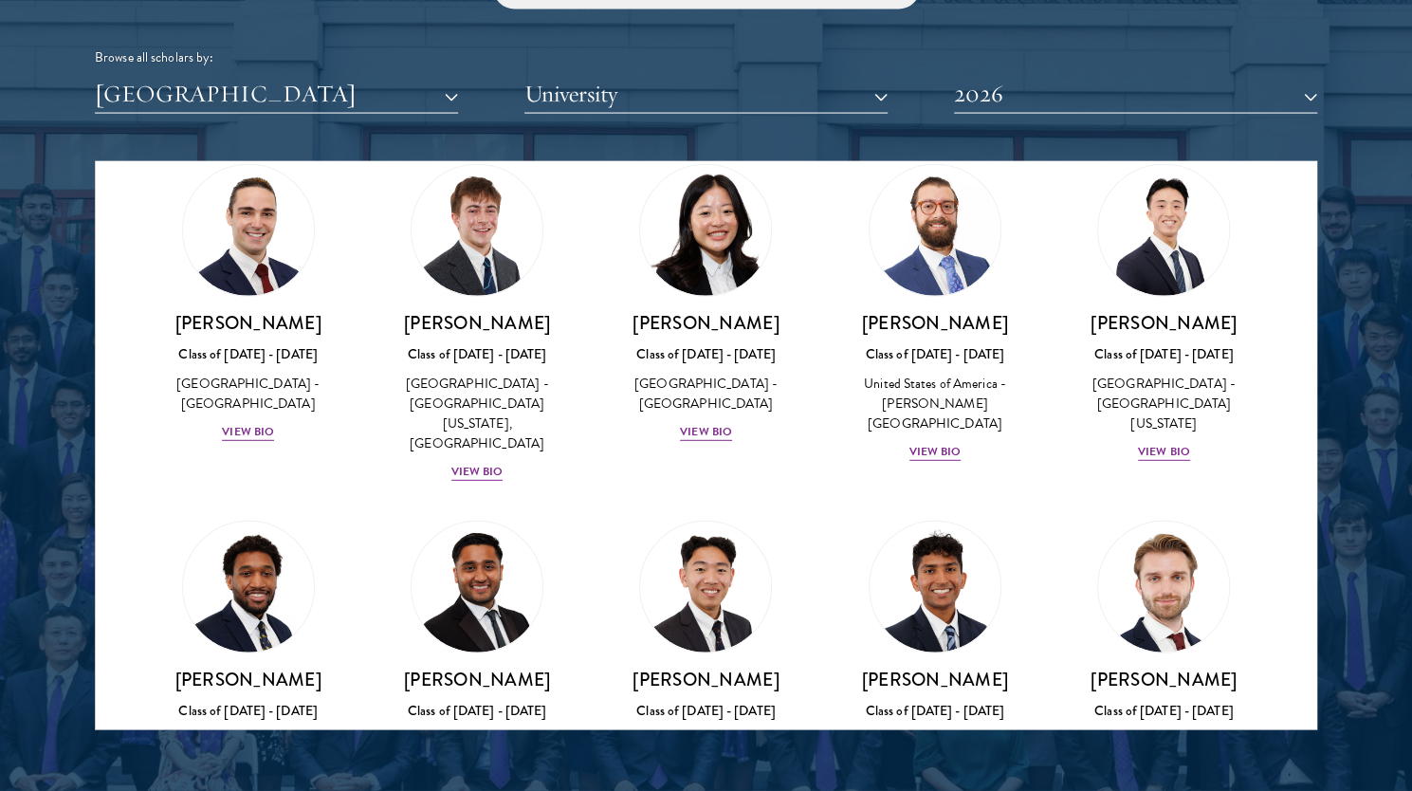
scroll to position [3070, 0]
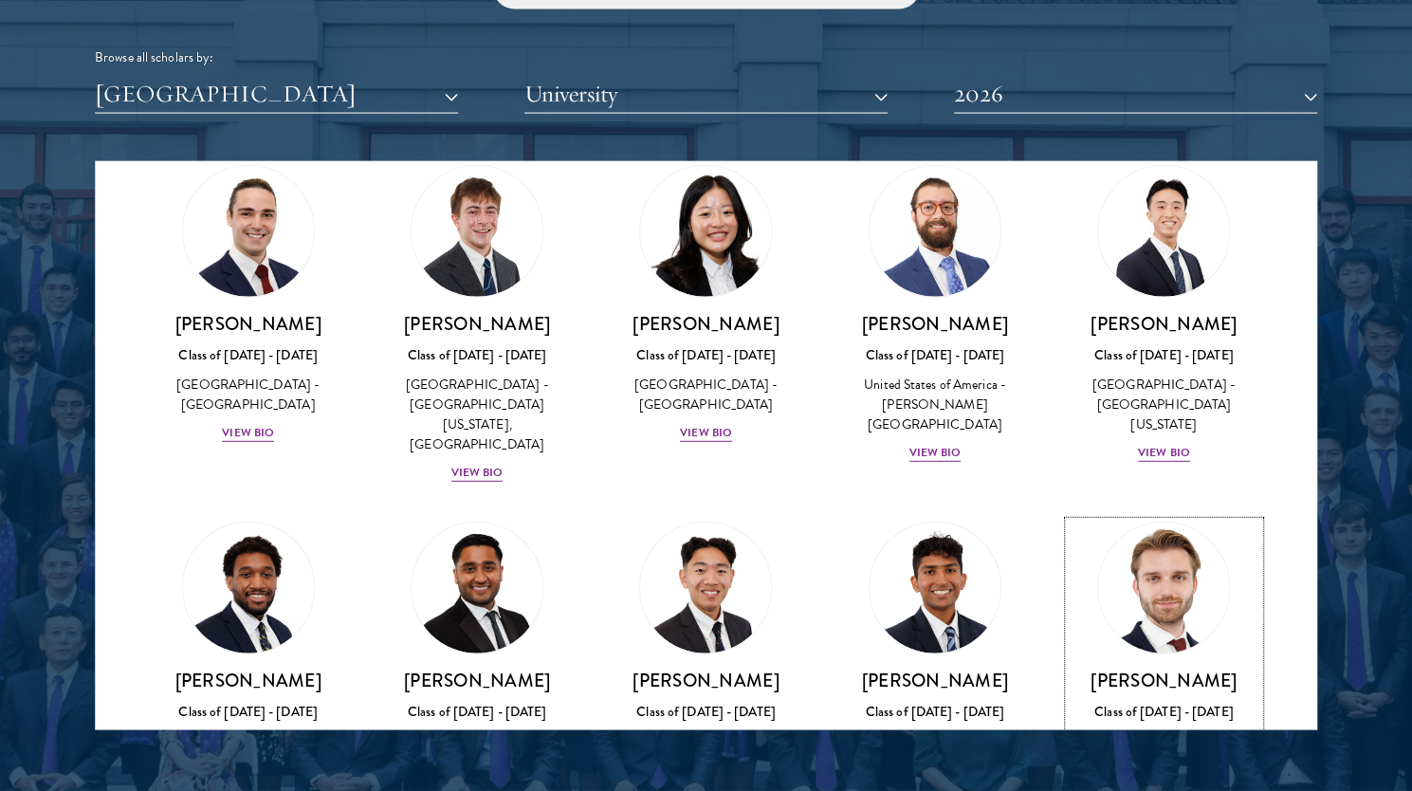
click at [1148, 781] on div "View Bio" at bounding box center [1164, 790] width 52 height 18
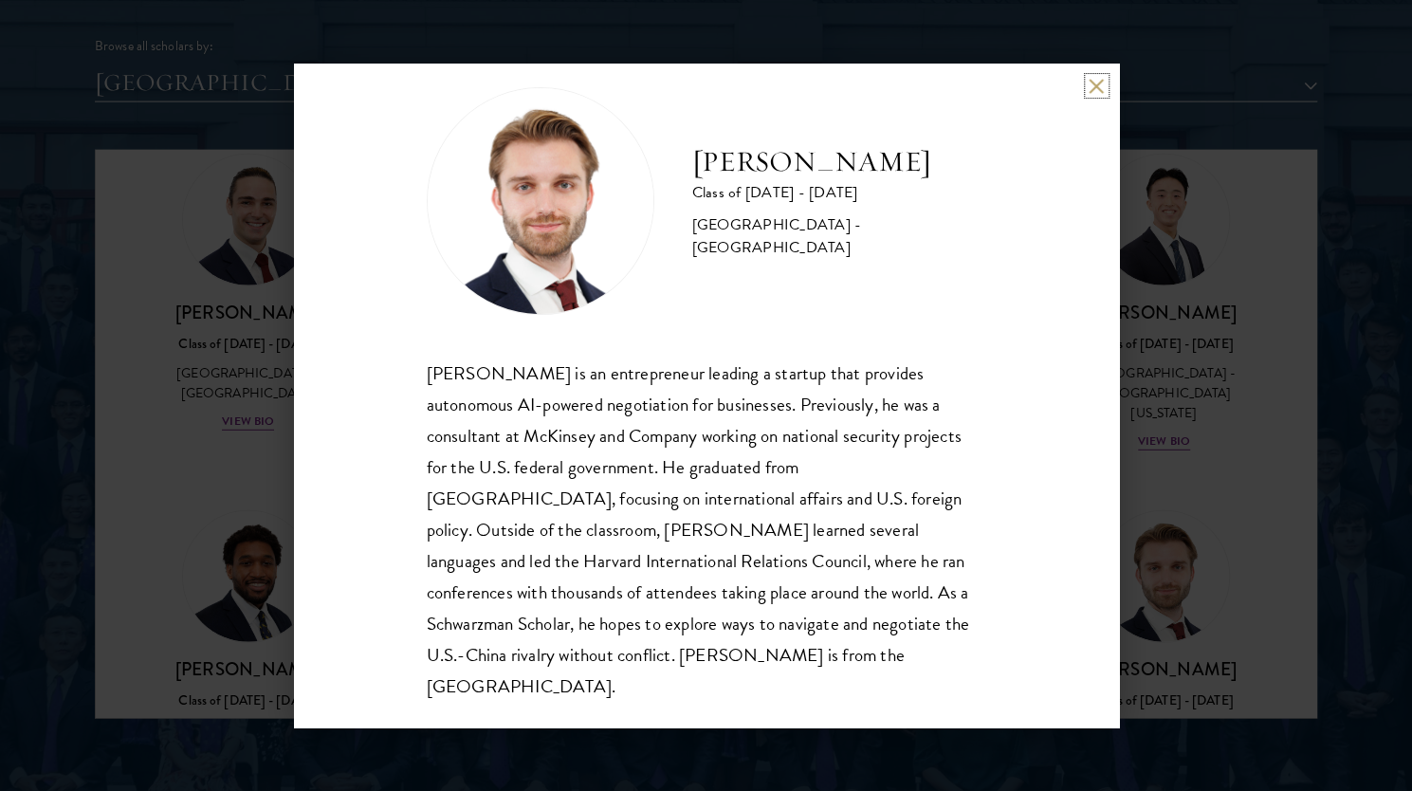
scroll to position [2381, 0]
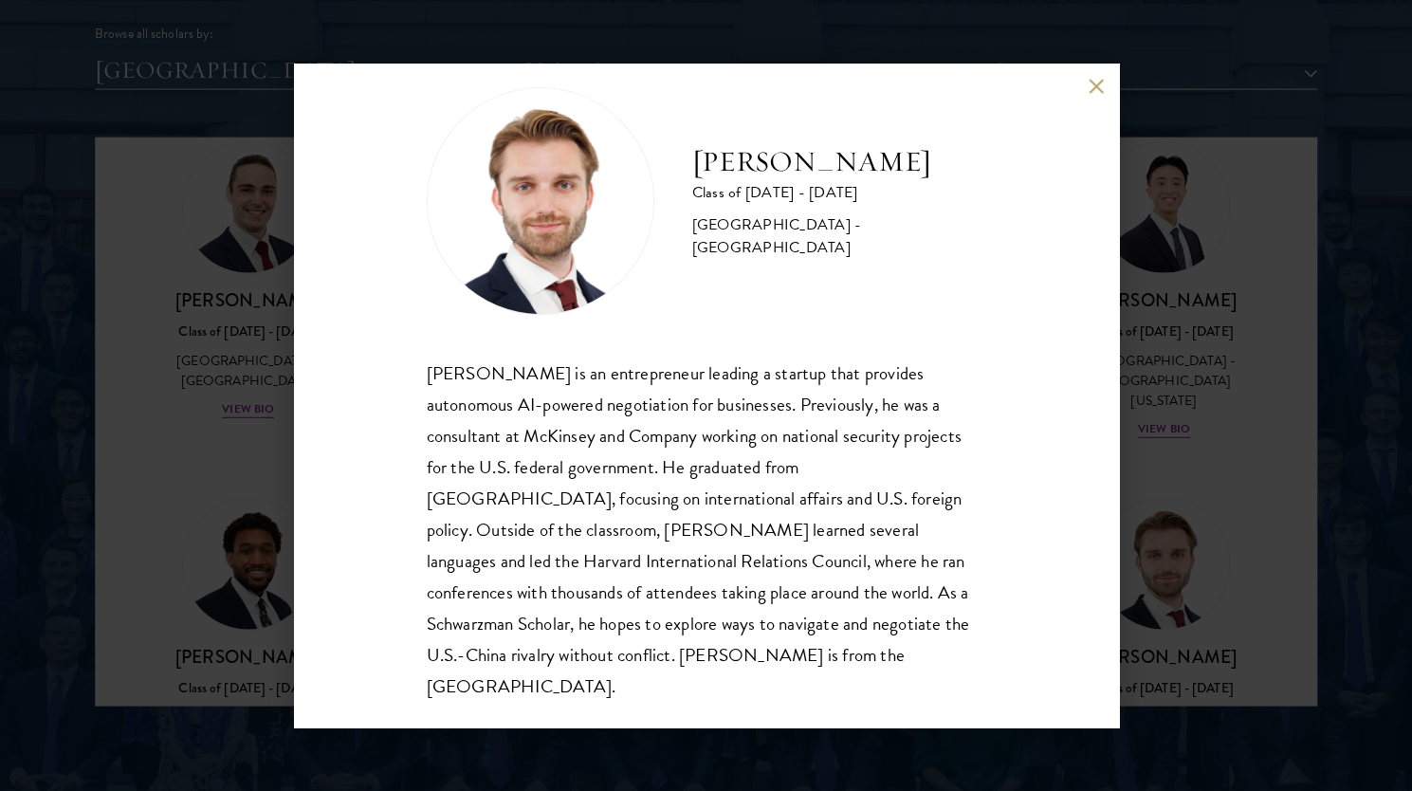
click at [1087, 85] on div "Davis Tyler-Dudley Class of 2025 - 2026 United States of America - Harvard Univ…" at bounding box center [706, 396] width 825 height 664
click at [1091, 73] on div "Davis Tyler-Dudley Class of 2025 - 2026 United States of America - Harvard Univ…" at bounding box center [706, 396] width 825 height 664
click at [1093, 83] on button at bounding box center [1097, 86] width 16 height 16
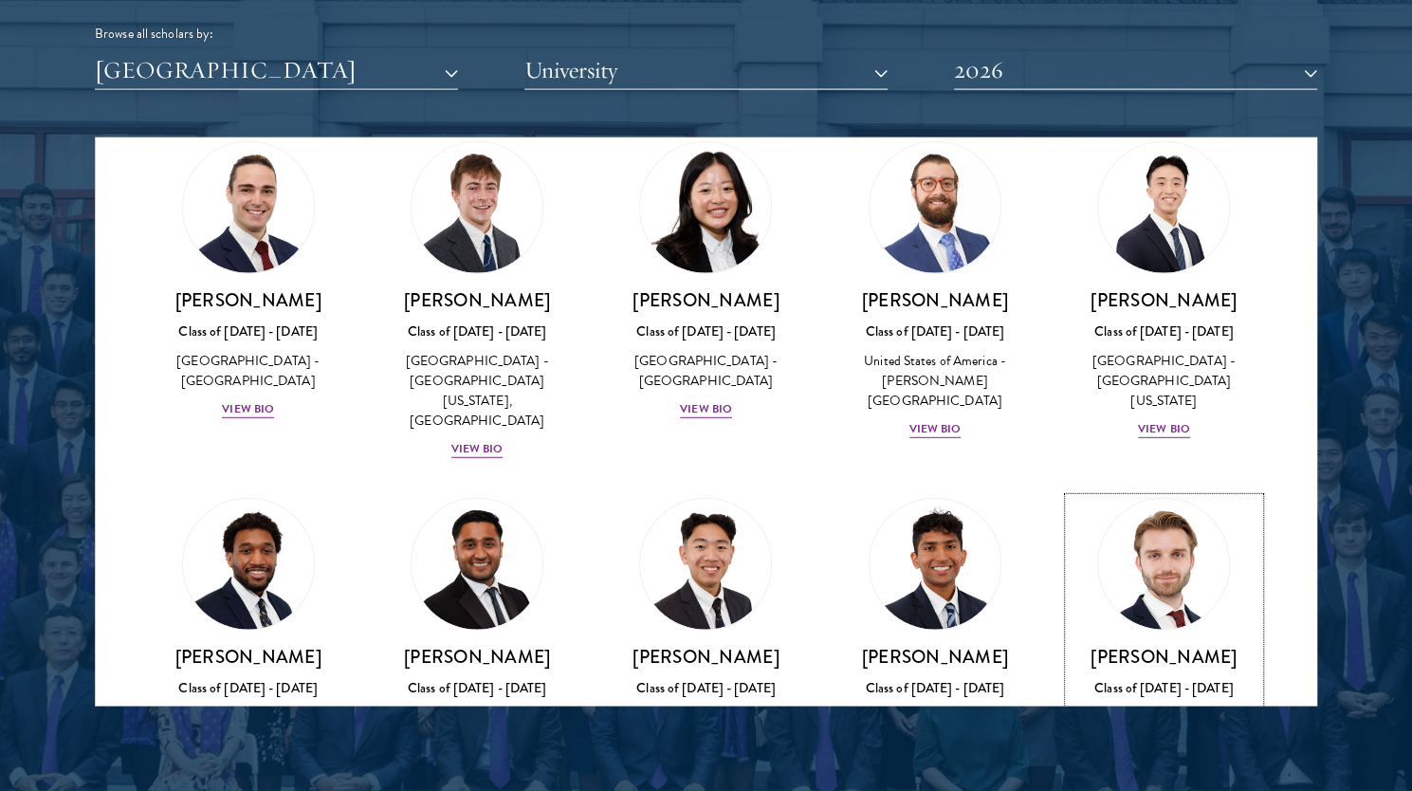
scroll to position [3404, 0]
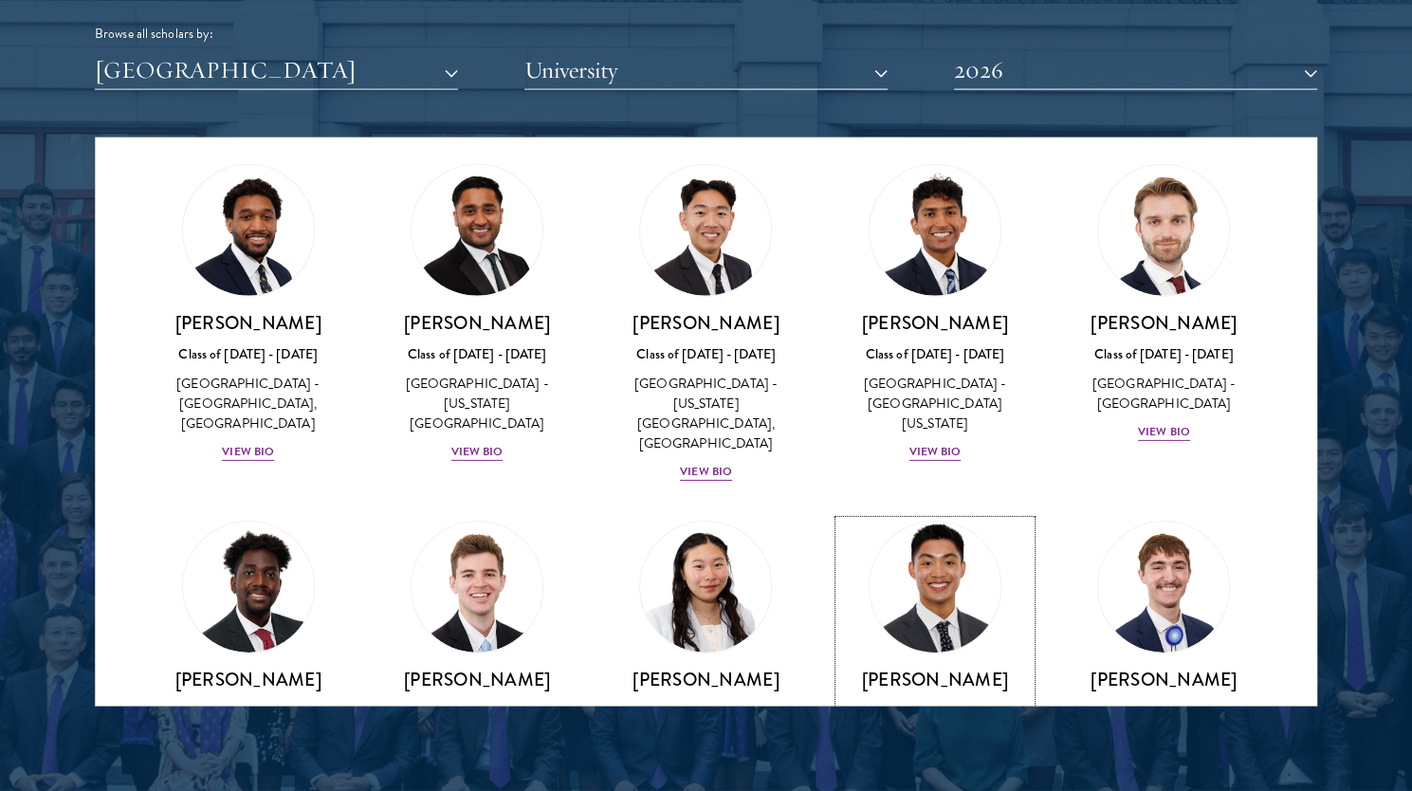
click at [943, 780] on div "View Bio" at bounding box center [936, 789] width 52 height 18
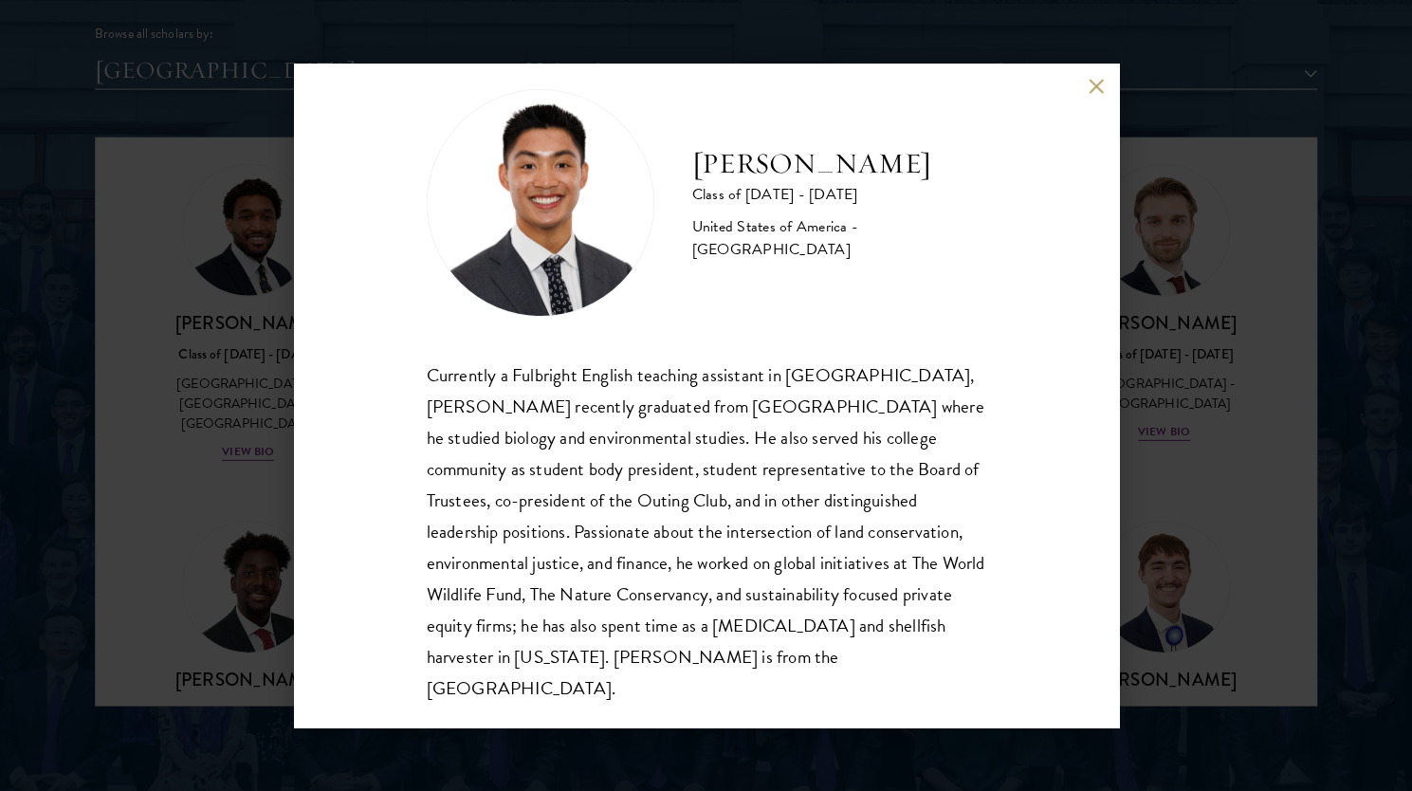
scroll to position [33, 0]
click at [1098, 84] on button at bounding box center [1097, 86] width 16 height 16
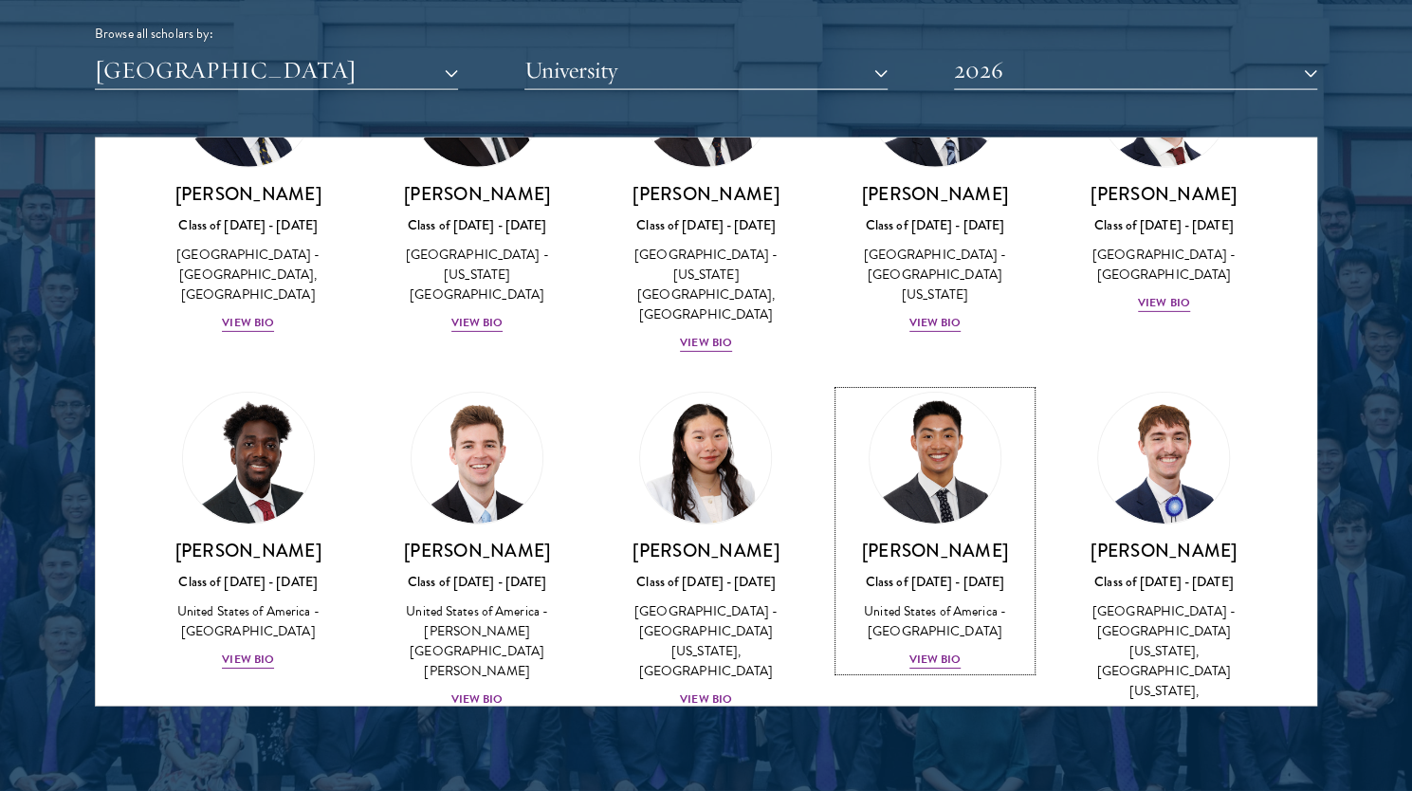
scroll to position [3588, 0]
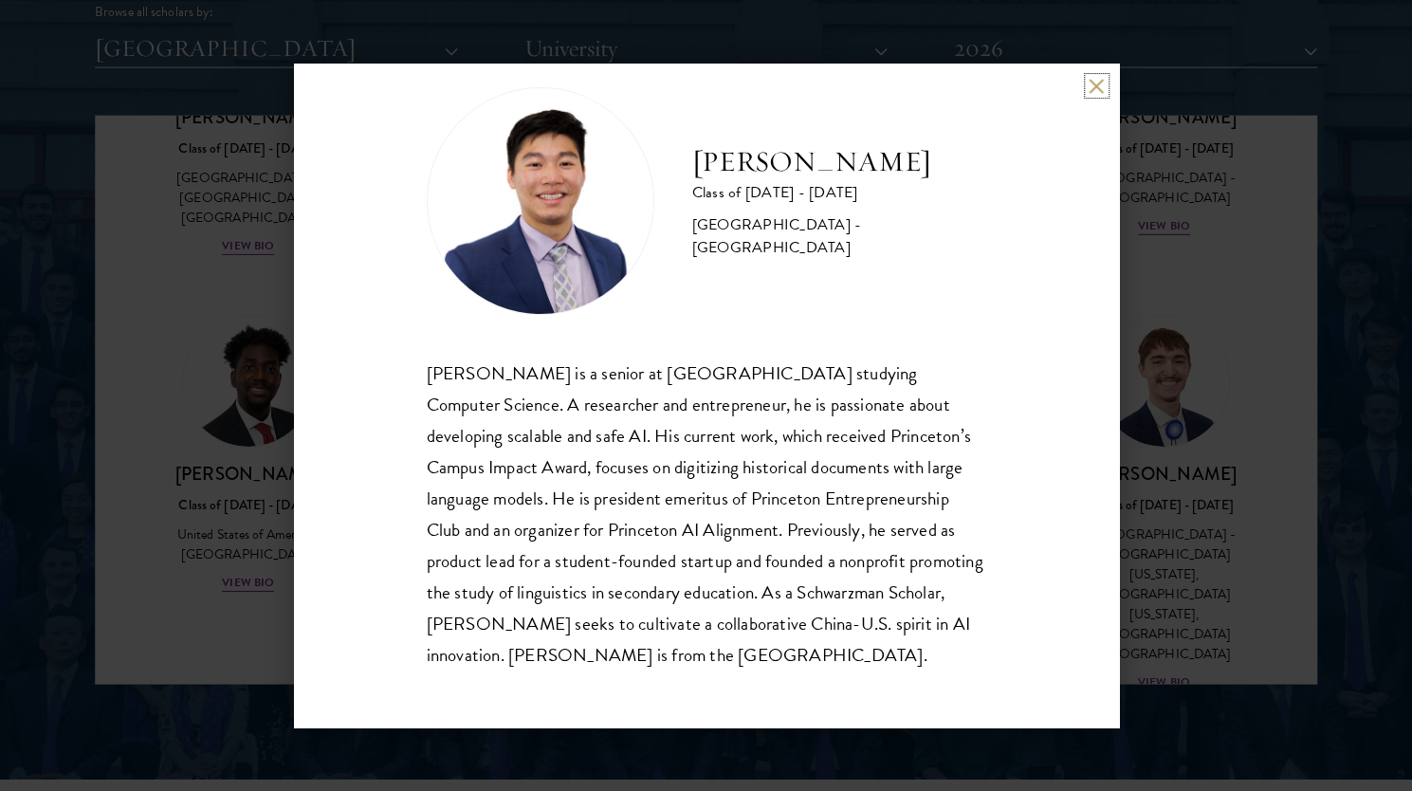
scroll to position [2403, 0]
